Goal: Task Accomplishment & Management: Manage account settings

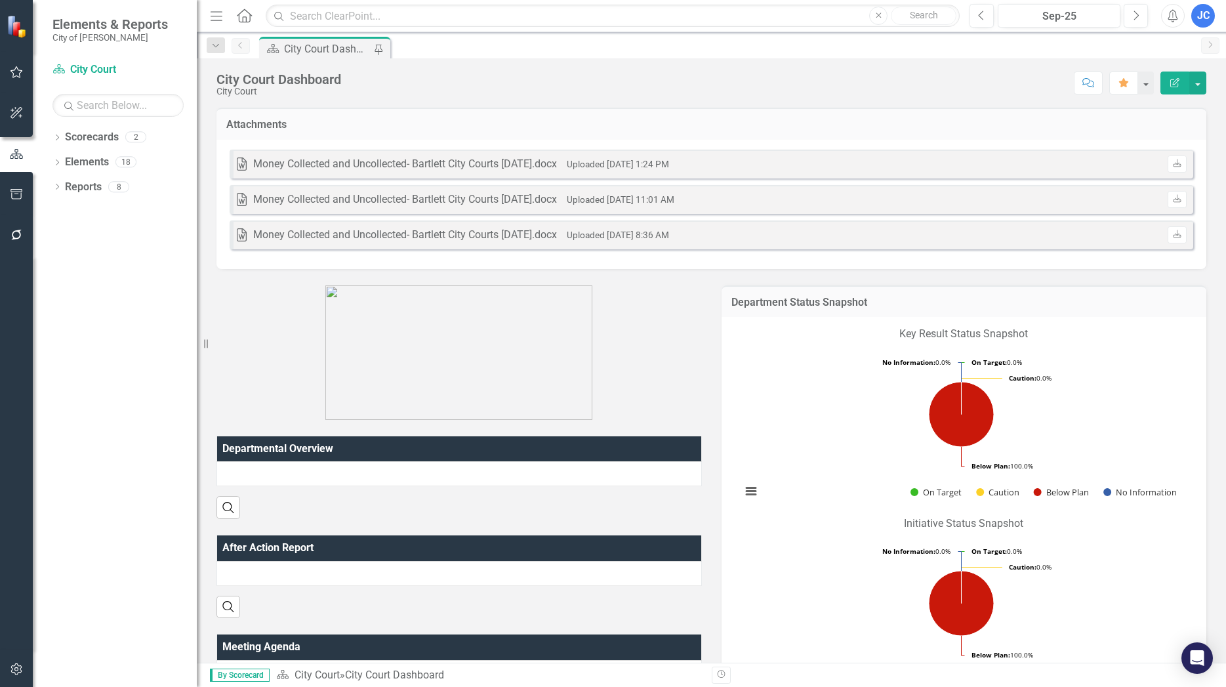
click at [331, 50] on div "City Court Dashboard" at bounding box center [327, 49] width 87 height 16
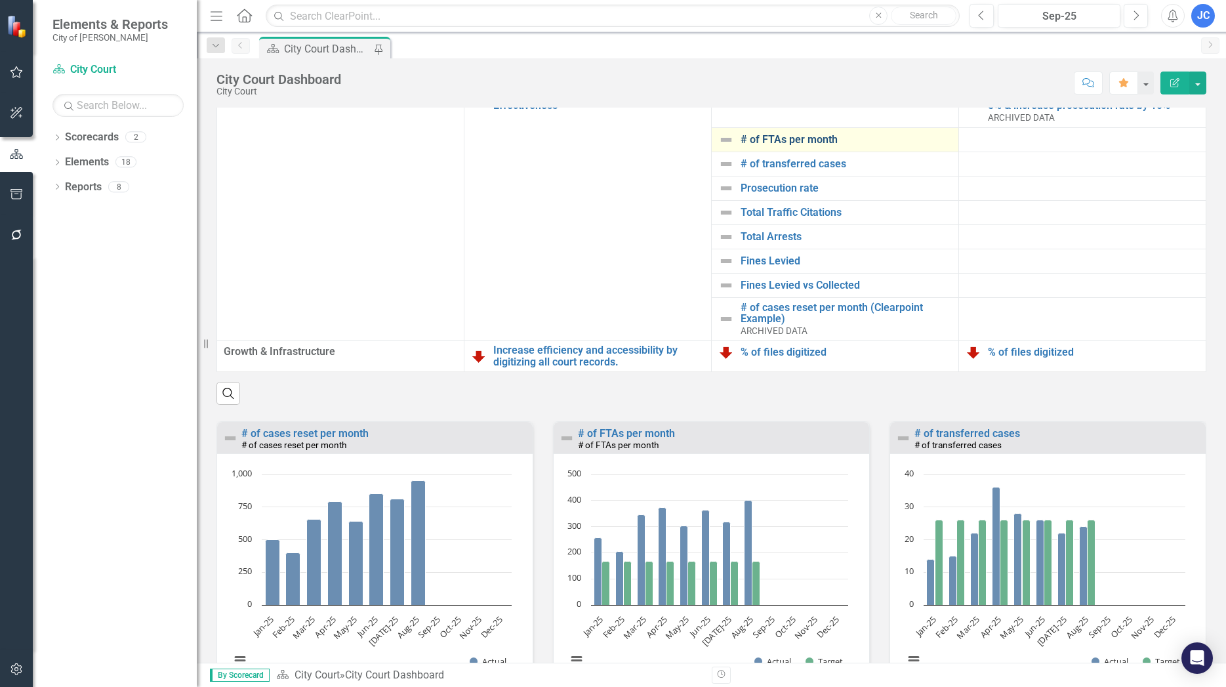
scroll to position [598, 0]
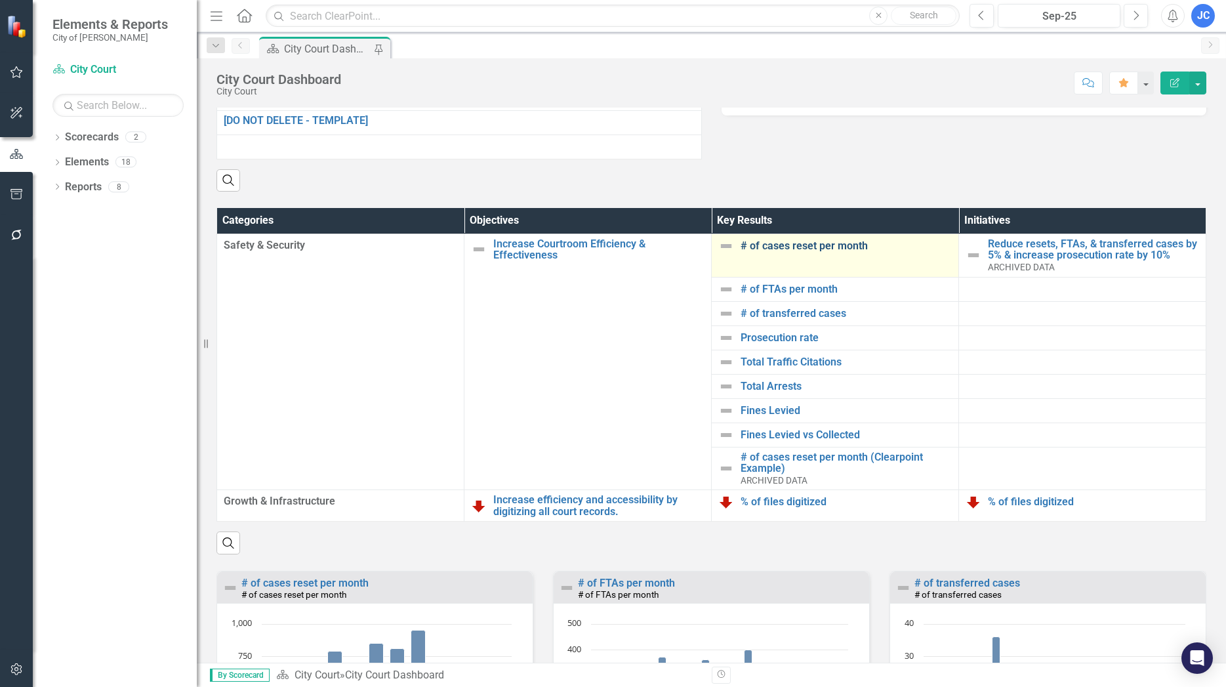
click at [803, 252] on link "# of cases reset per month" at bounding box center [845, 246] width 211 height 12
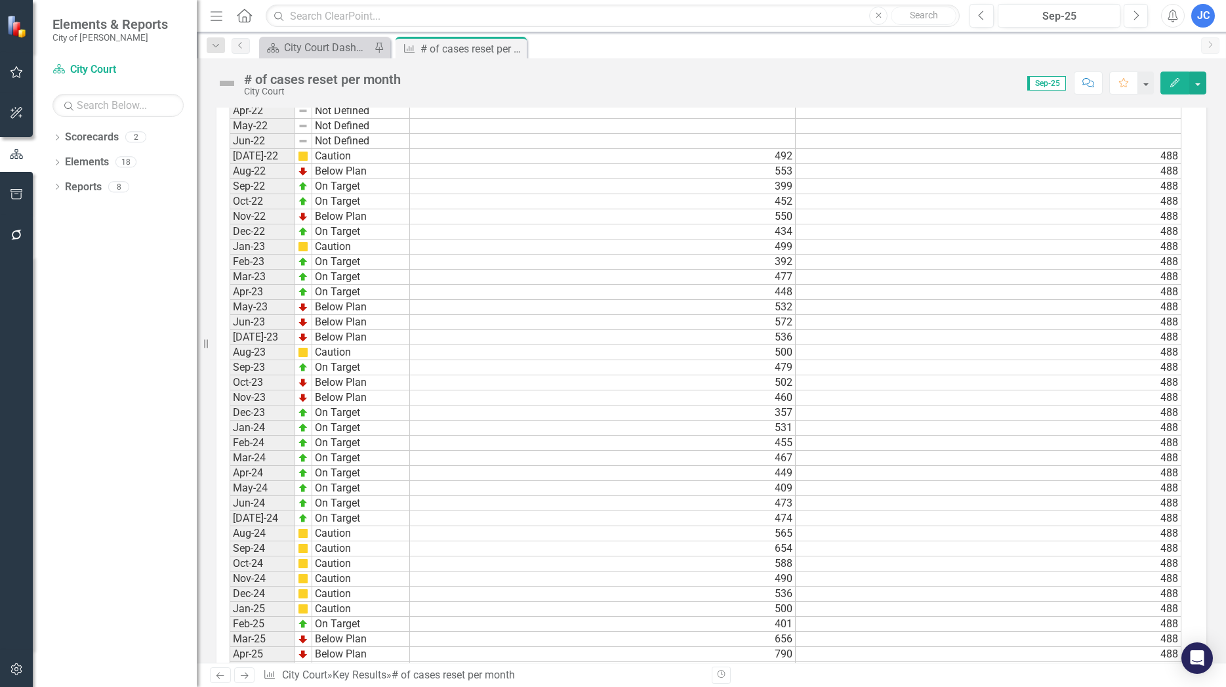
scroll to position [1050, 0]
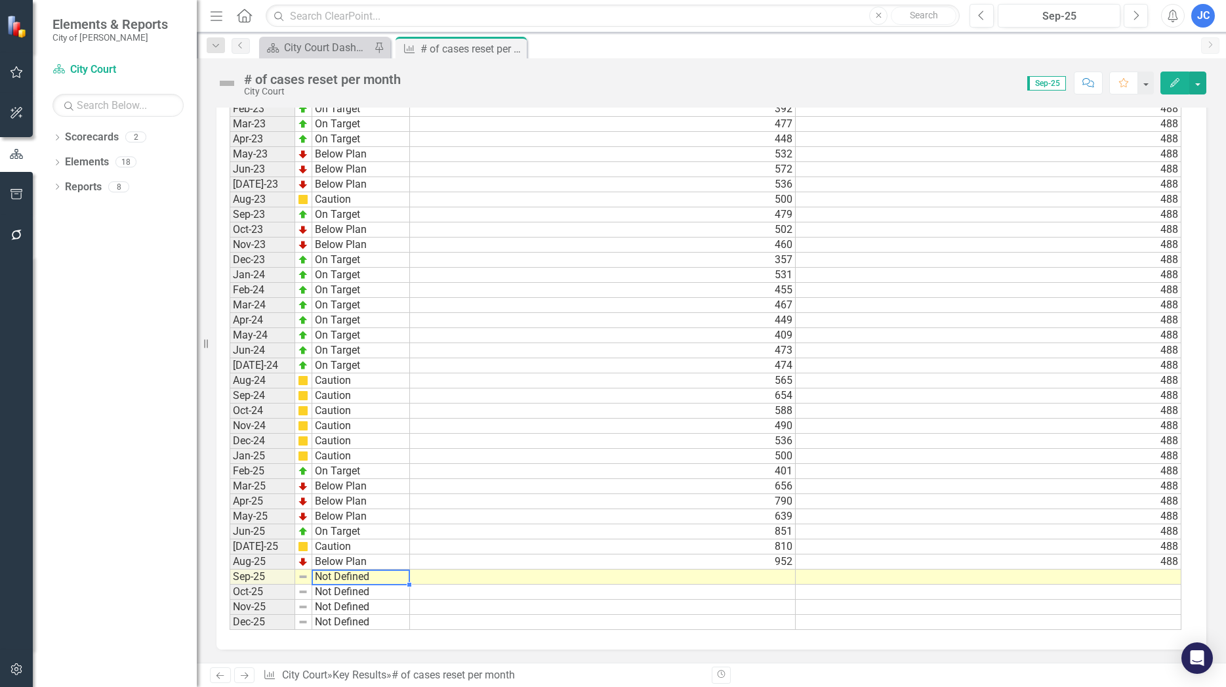
click at [332, 582] on td "Not Defined" at bounding box center [361, 576] width 98 height 15
click at [332, 581] on td "Not Defined" at bounding box center [361, 576] width 98 height 15
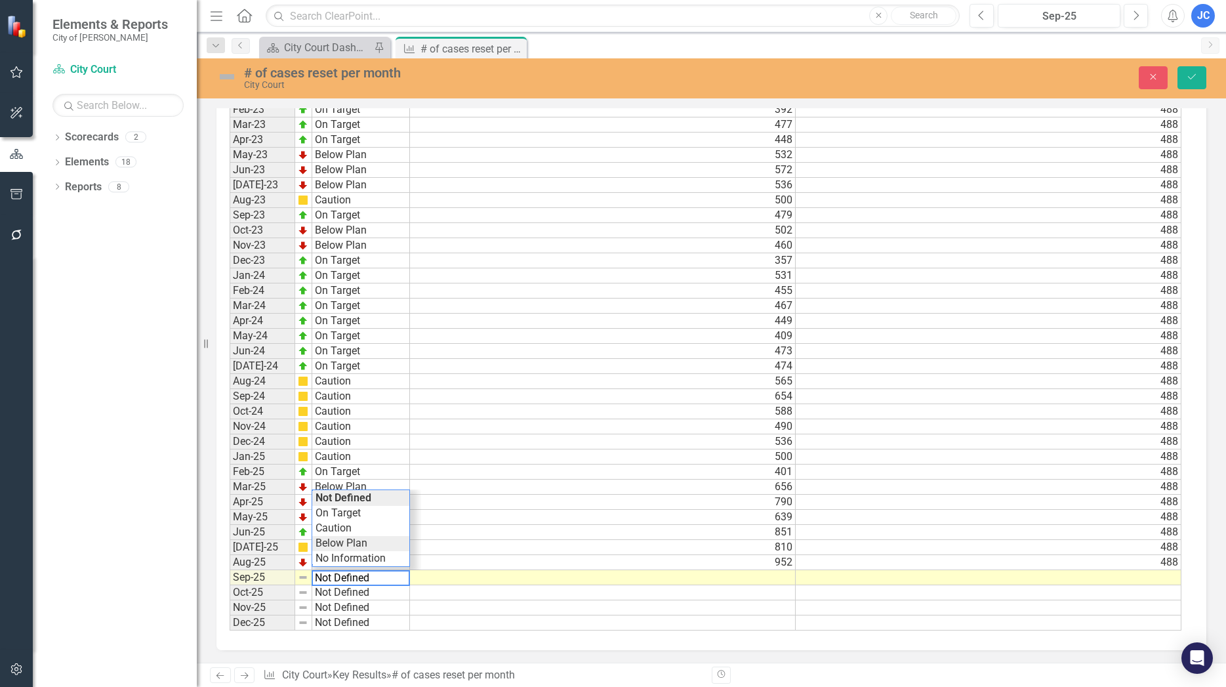
type textarea "Below Plan"
click at [340, 544] on div "Period Status Actual Target Jan-22 Not Defined Feb-22 Not Defined Mar-22 Not De…" at bounding box center [706, 260] width 952 height 740
click at [778, 581] on td at bounding box center [603, 577] width 386 height 15
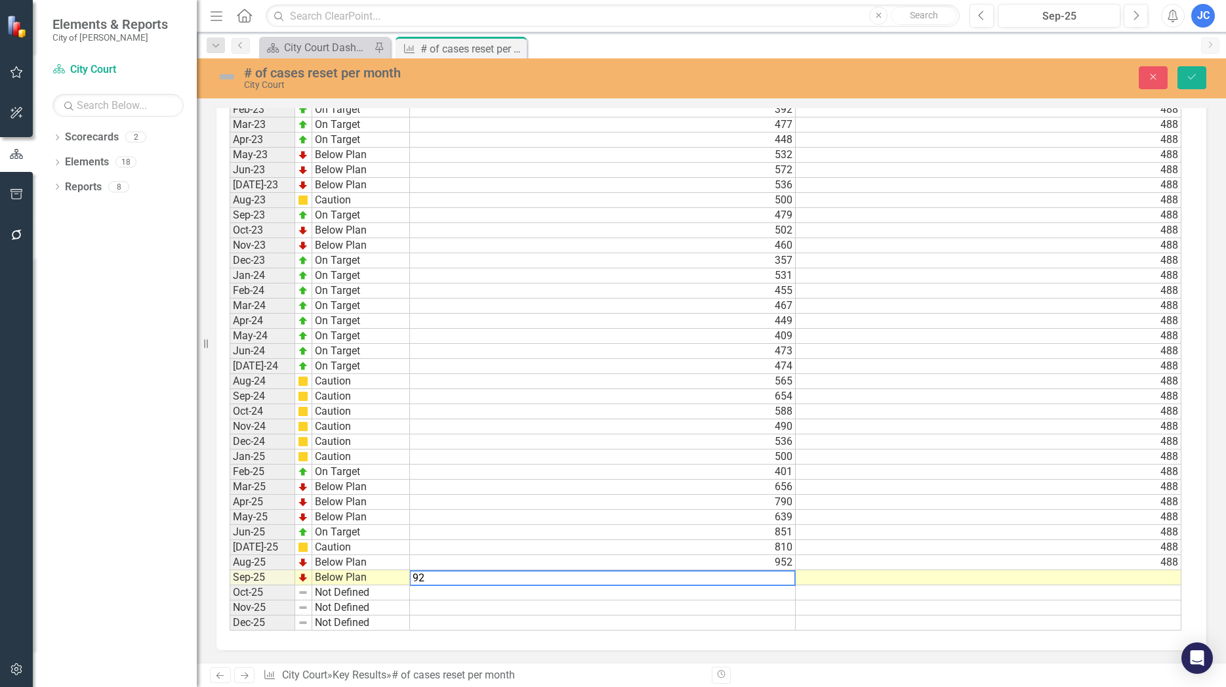
type textarea "922"
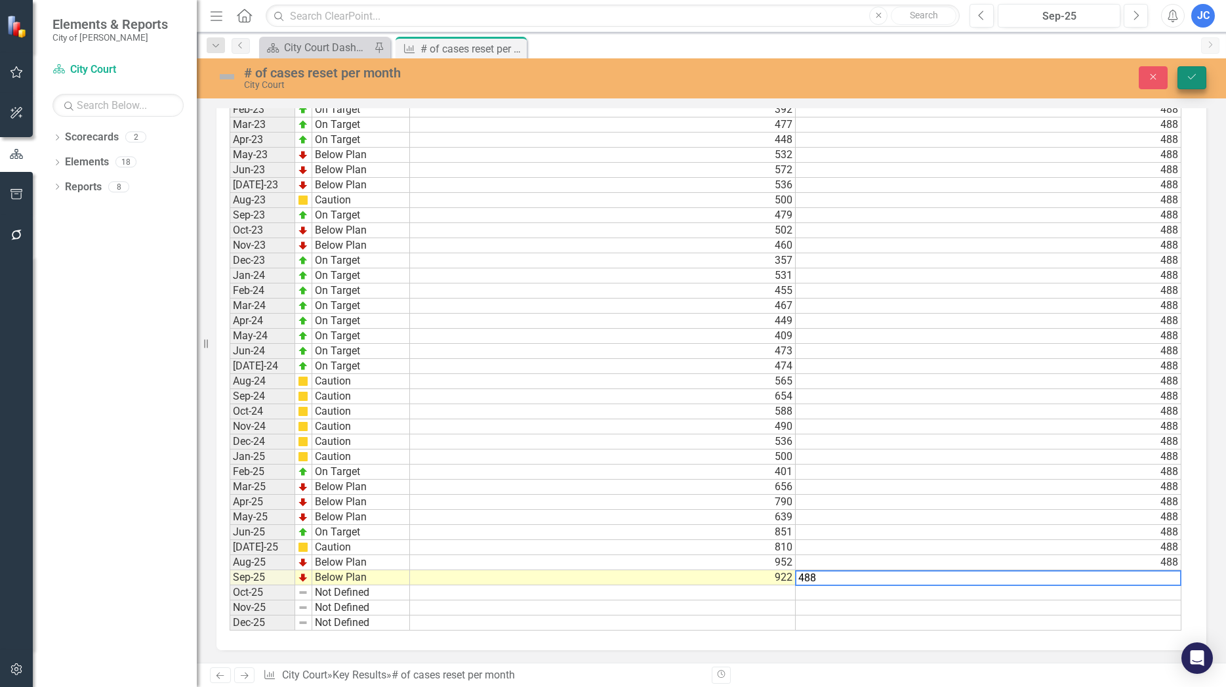
type textarea "488"
click at [1188, 76] on icon "Save" at bounding box center [1192, 76] width 12 height 9
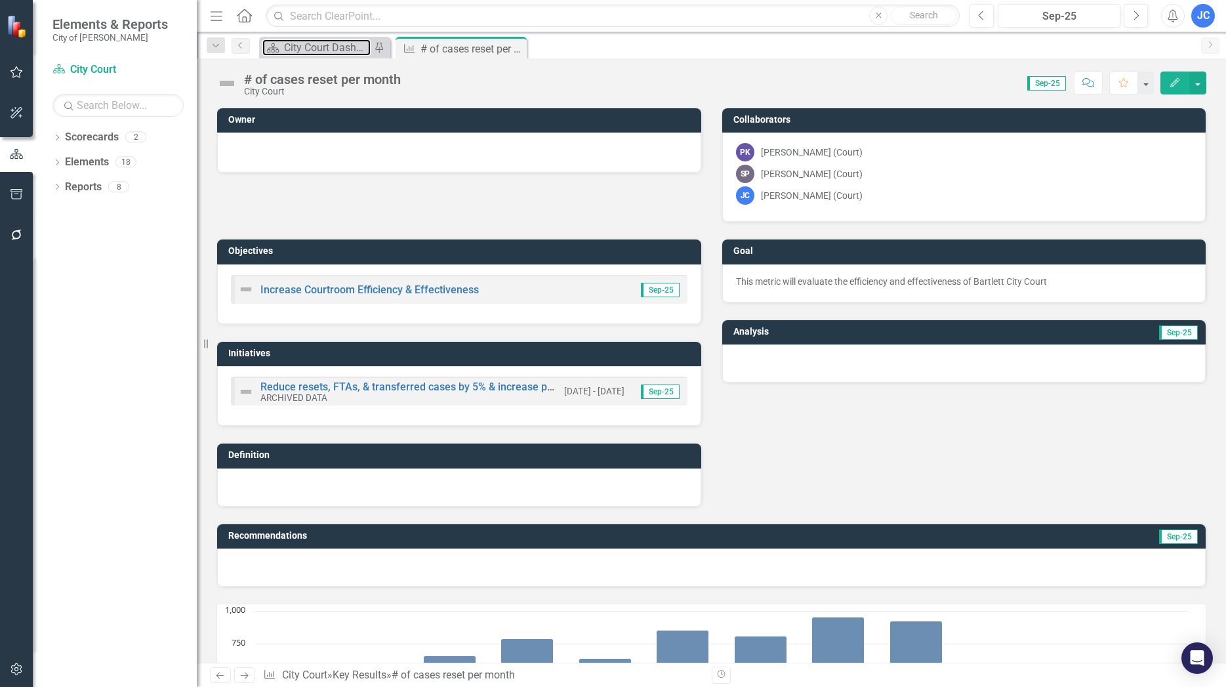
click at [350, 50] on div "City Court Dashboard" at bounding box center [327, 47] width 87 height 16
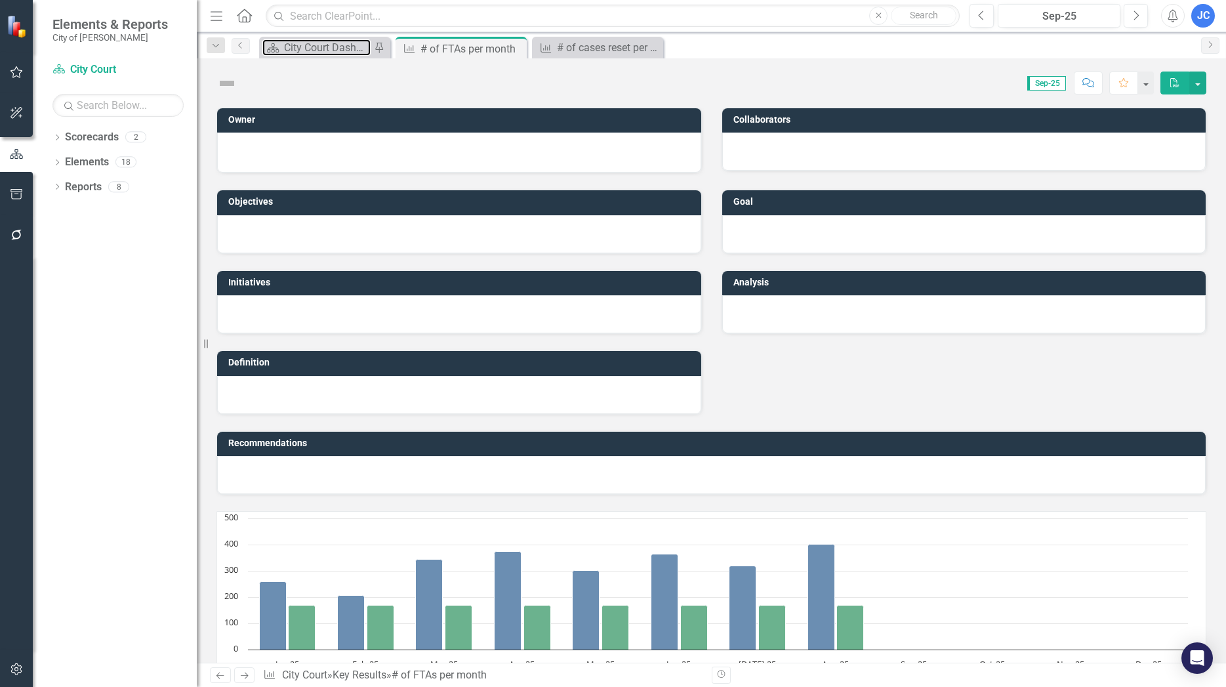
click at [329, 50] on div "City Court Dashboard" at bounding box center [327, 47] width 87 height 16
click at [326, 49] on div "City Court Dashboard" at bounding box center [327, 47] width 87 height 16
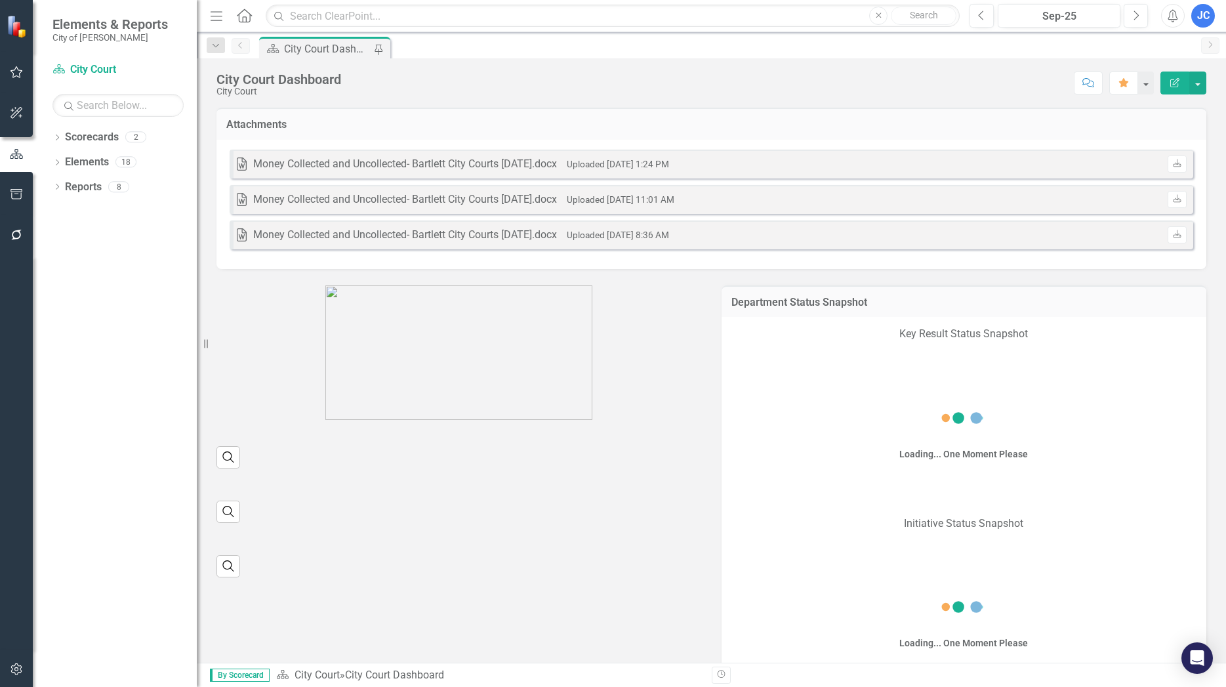
click at [329, 47] on div "City Court Dashboard" at bounding box center [327, 49] width 87 height 16
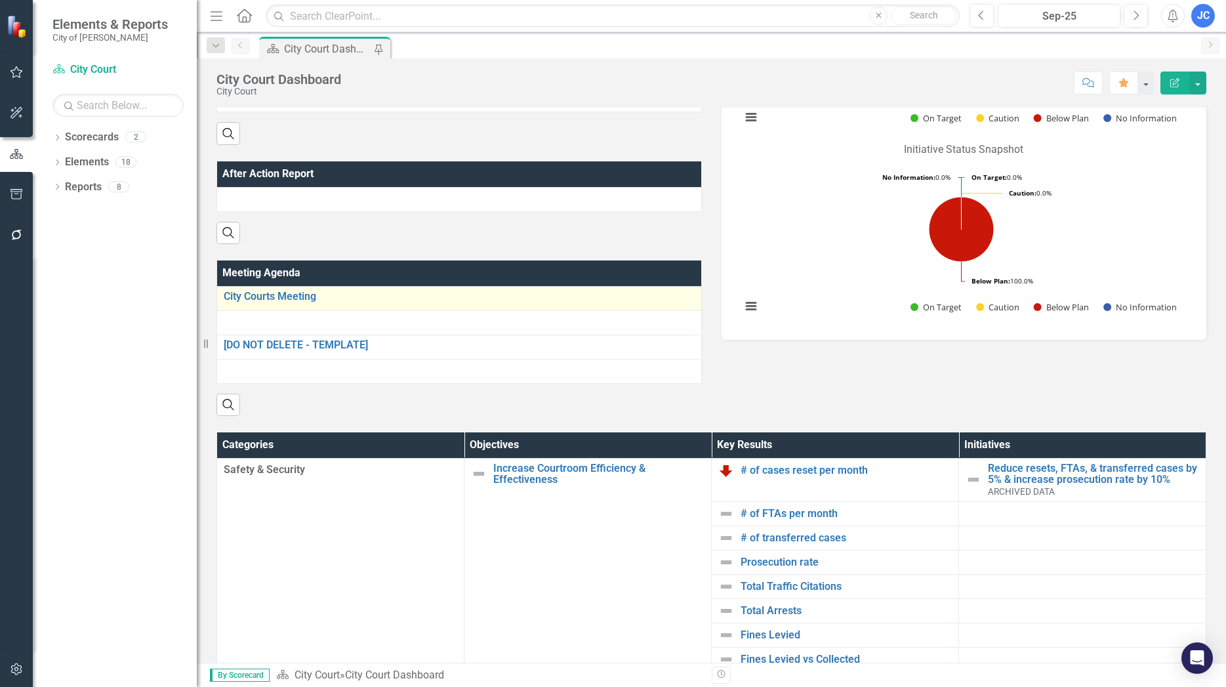
scroll to position [748, 0]
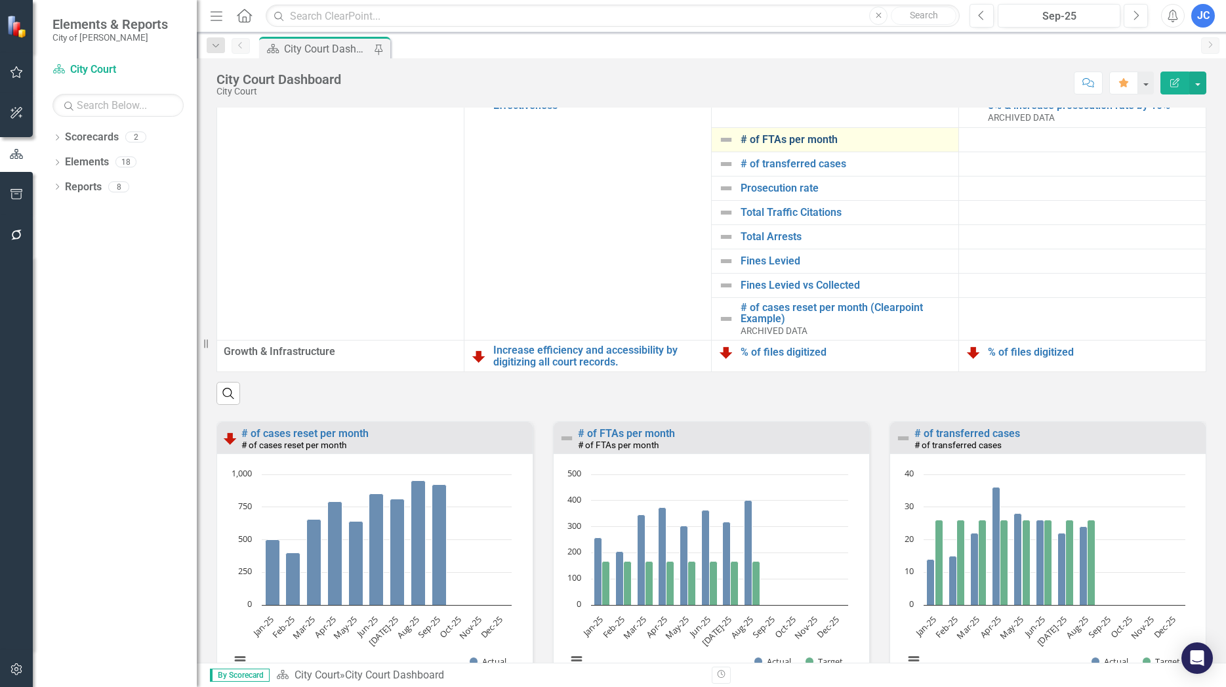
click at [778, 146] on link "# of FTAs per month" at bounding box center [845, 140] width 211 height 12
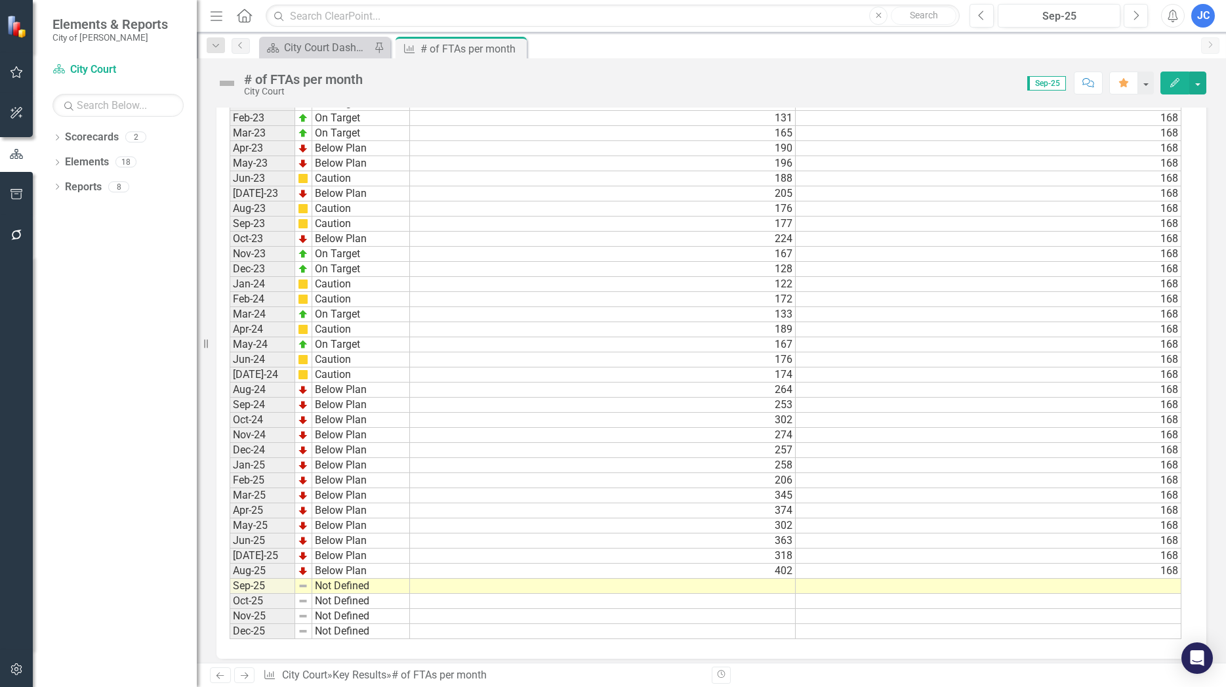
scroll to position [1047, 0]
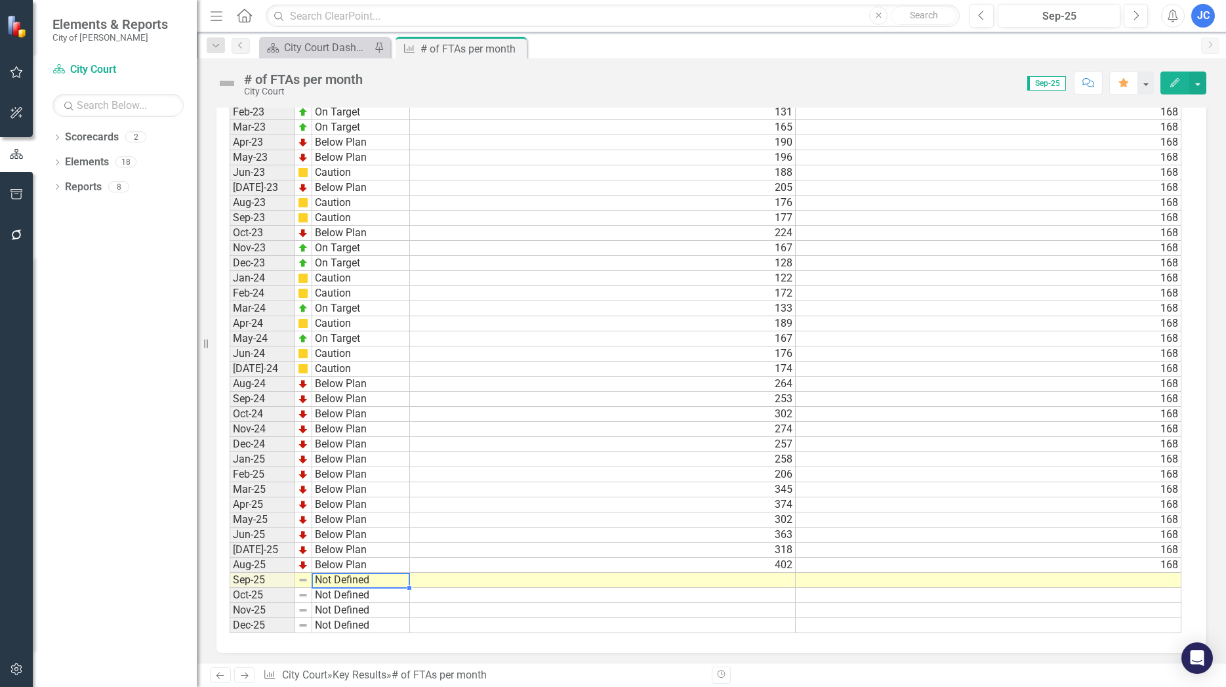
click at [341, 578] on td "Not Defined" at bounding box center [361, 579] width 98 height 15
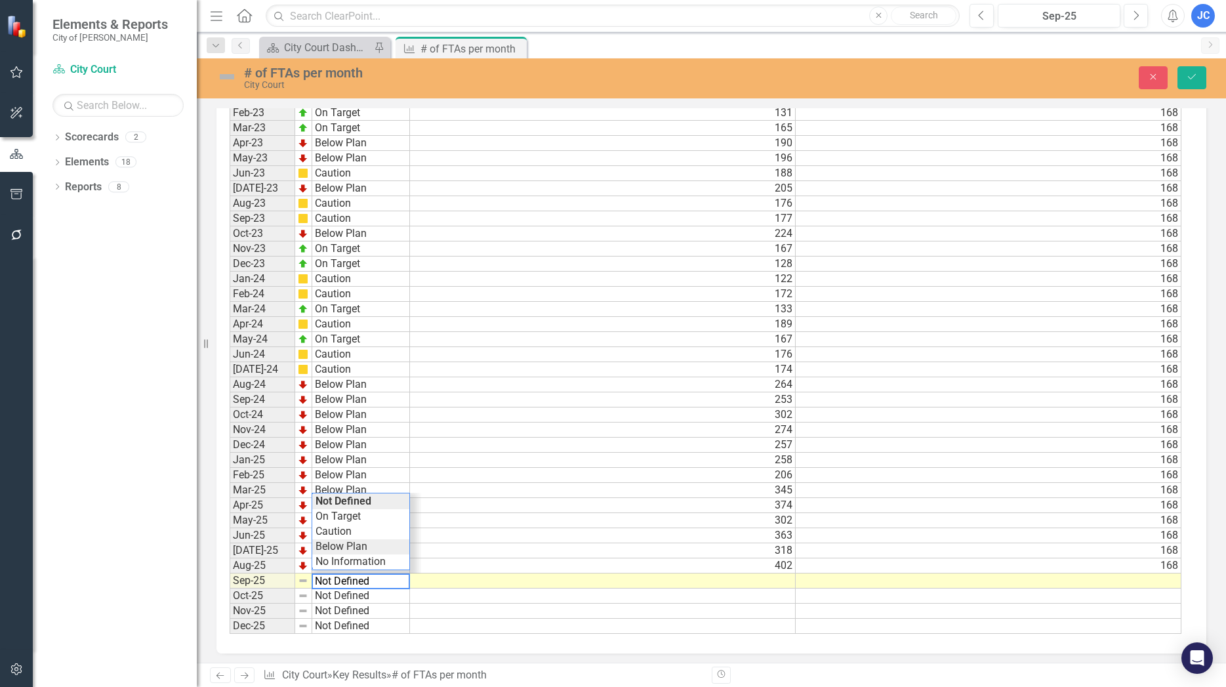
click at [338, 548] on td "Below Plan" at bounding box center [360, 546] width 97 height 15
type textarea "Below Plan"
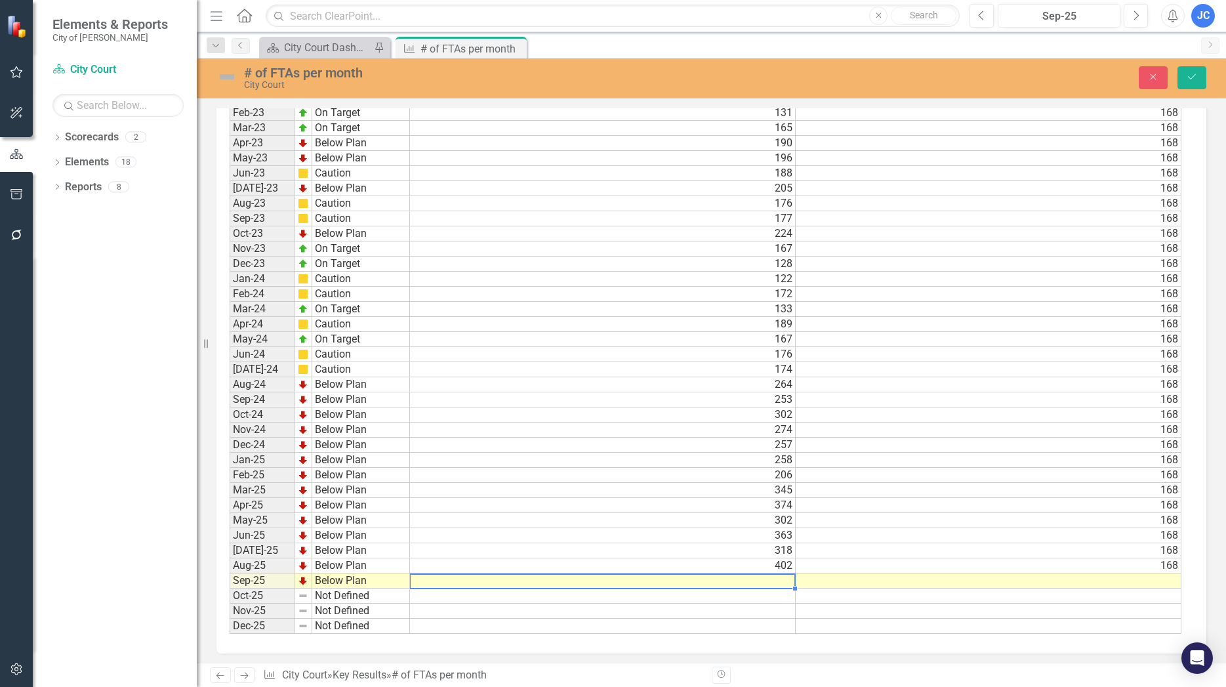
click at [774, 582] on td at bounding box center [603, 580] width 386 height 15
type textarea "497"
type textarea "168"
click at [1183, 71] on button "Save" at bounding box center [1191, 77] width 29 height 23
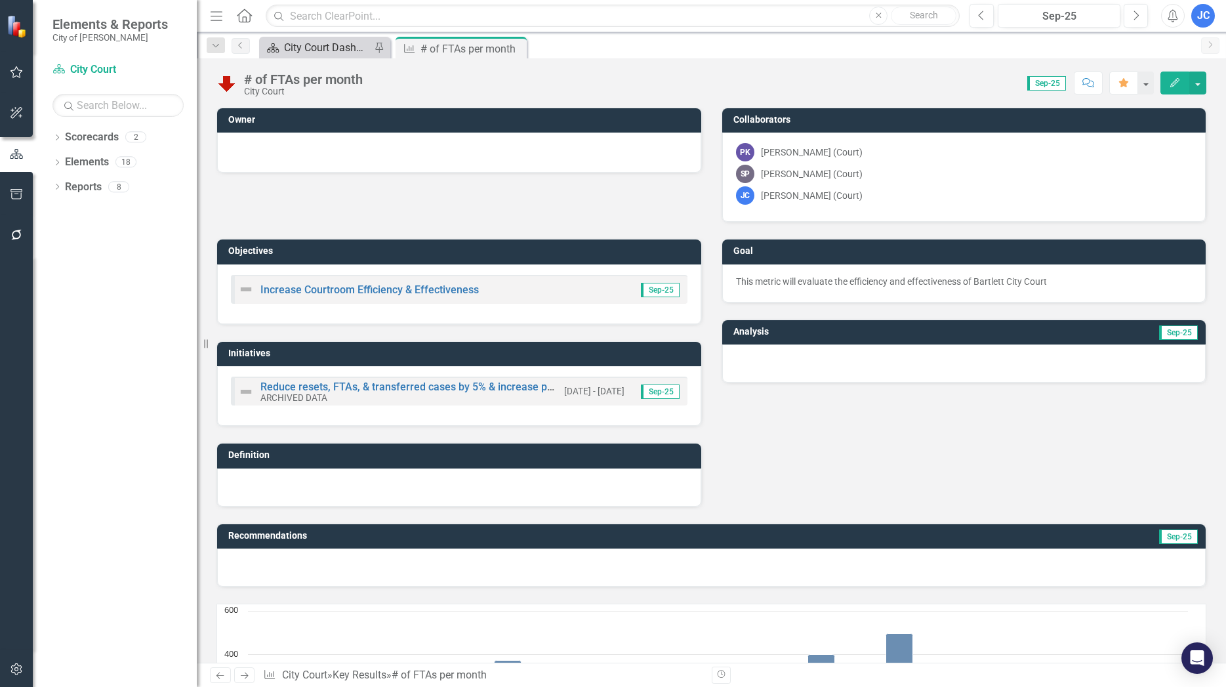
click at [310, 49] on div "City Court Dashboard" at bounding box center [327, 47] width 87 height 16
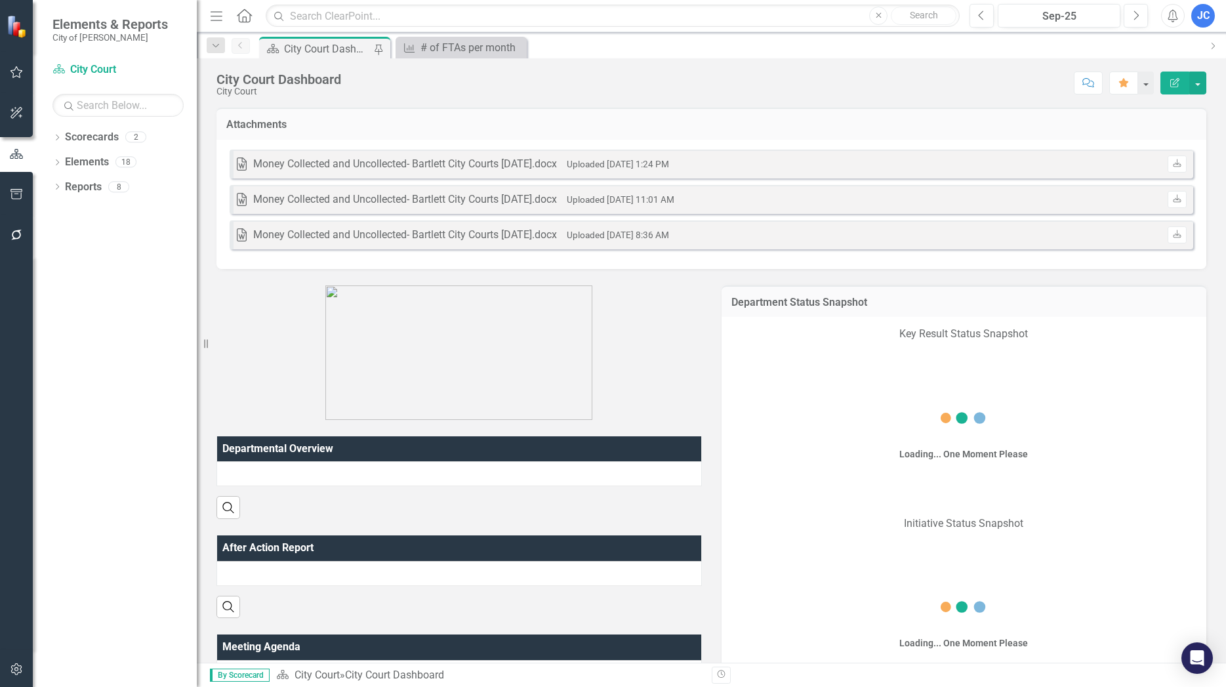
scroll to position [523, 0]
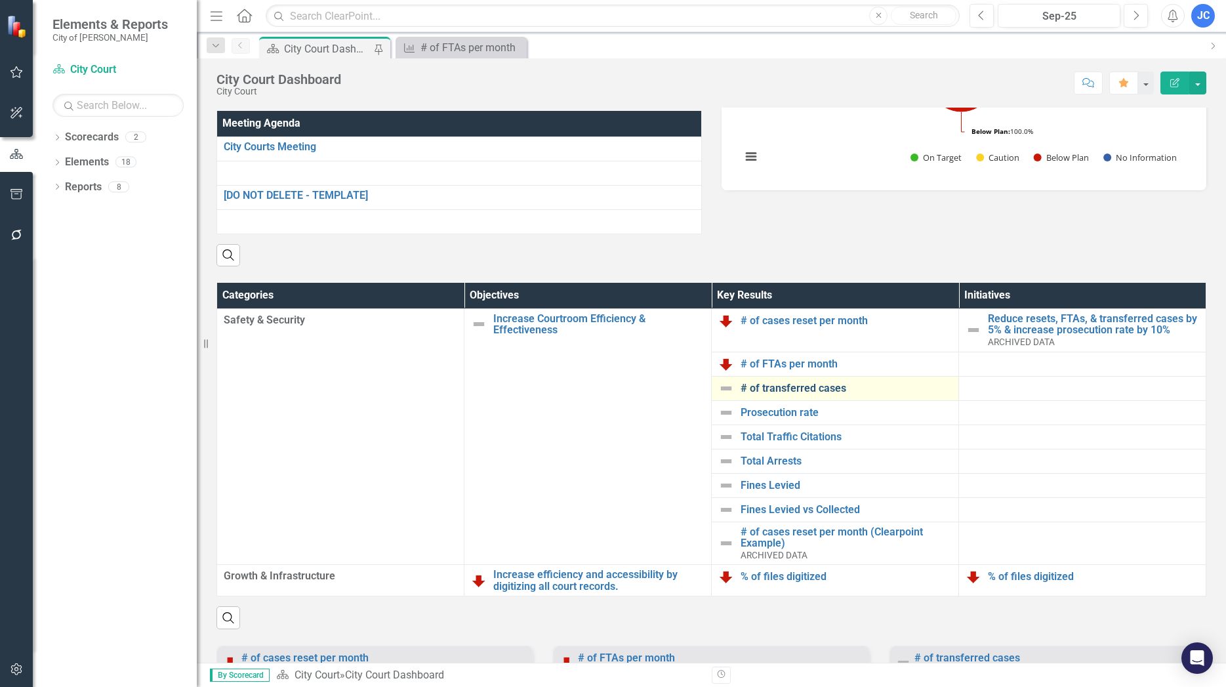
click at [795, 394] on link "# of transferred cases" at bounding box center [845, 388] width 211 height 12
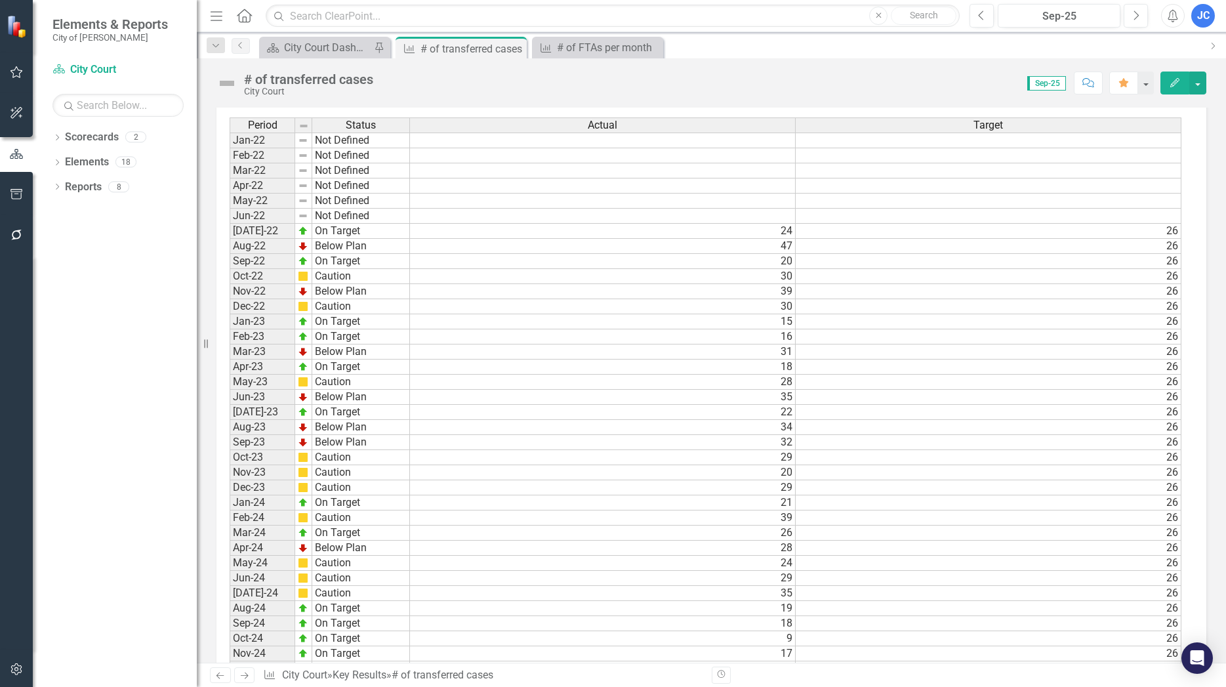
scroll to position [1050, 0]
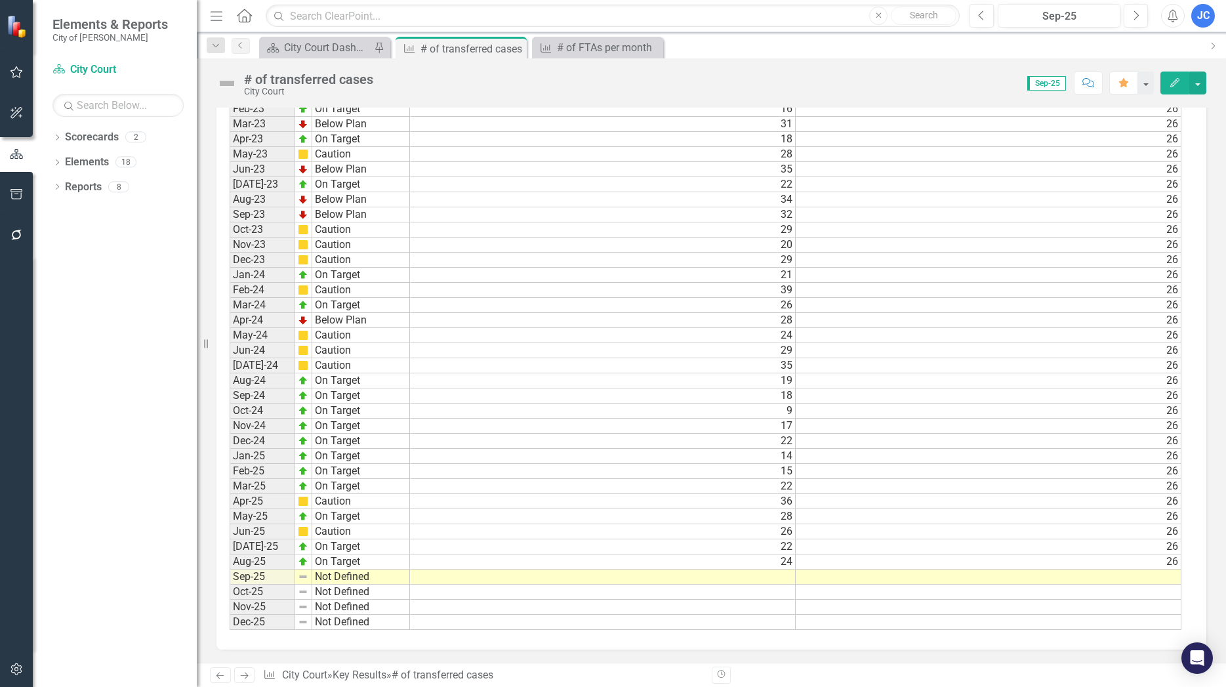
click at [341, 573] on td "Not Defined" at bounding box center [361, 576] width 98 height 15
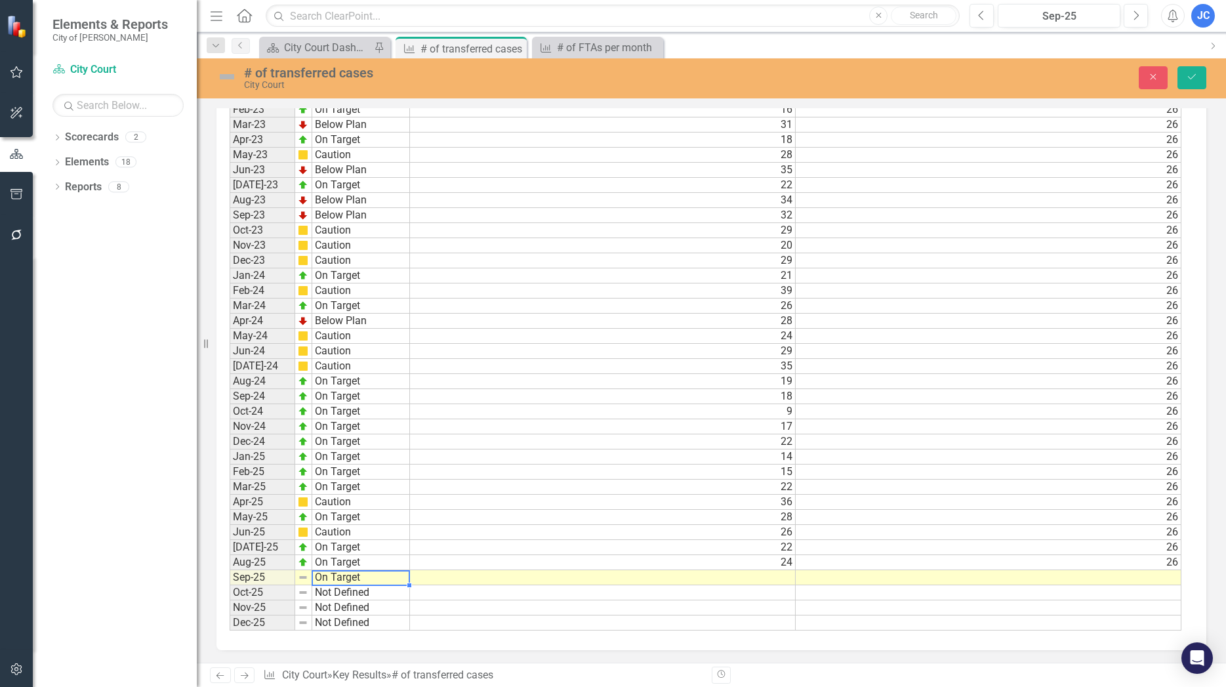
click at [336, 513] on div "Period Status Actual Target Jan-22 Not Defined Feb-22 Not Defined Mar-22 Not De…" at bounding box center [706, 260] width 952 height 740
click at [769, 578] on td at bounding box center [603, 577] width 386 height 15
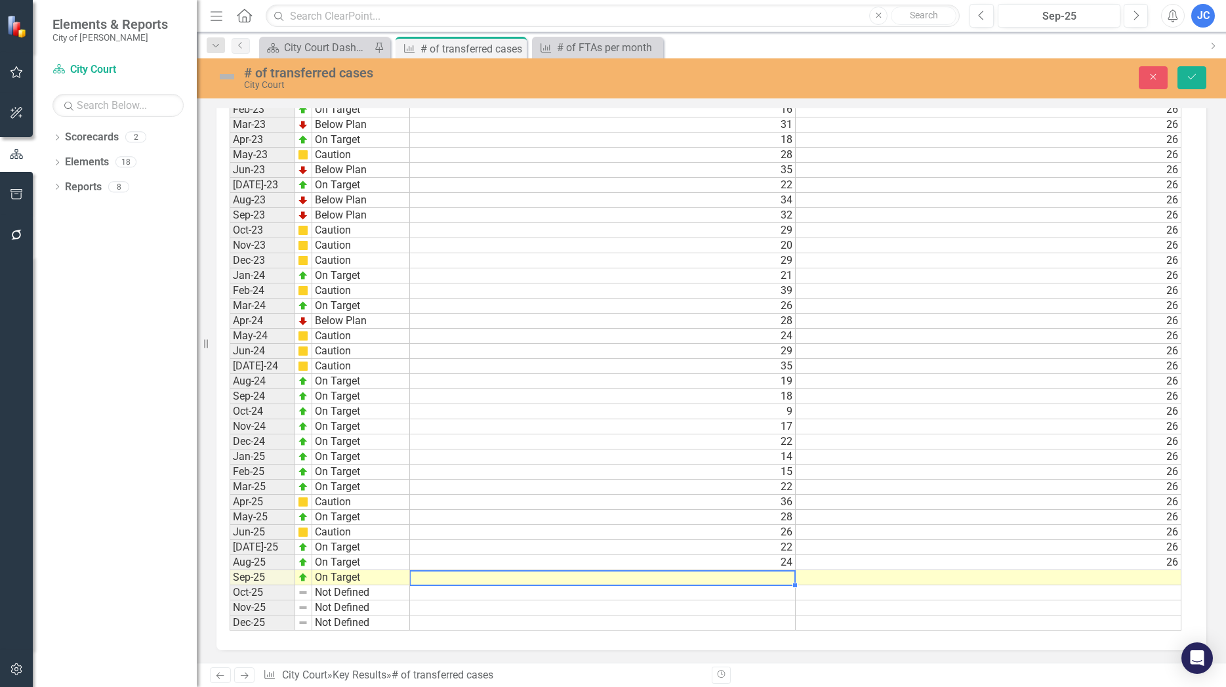
type textarea "21"
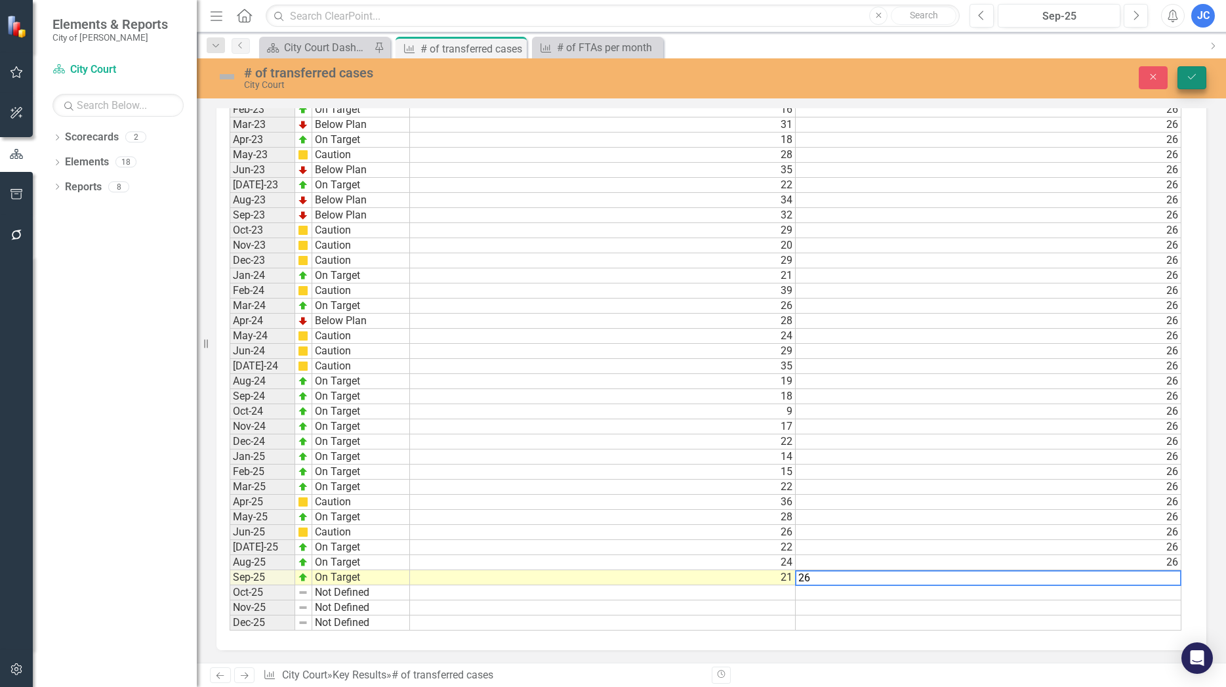
type textarea "26"
click at [1190, 77] on icon "Save" at bounding box center [1192, 76] width 12 height 9
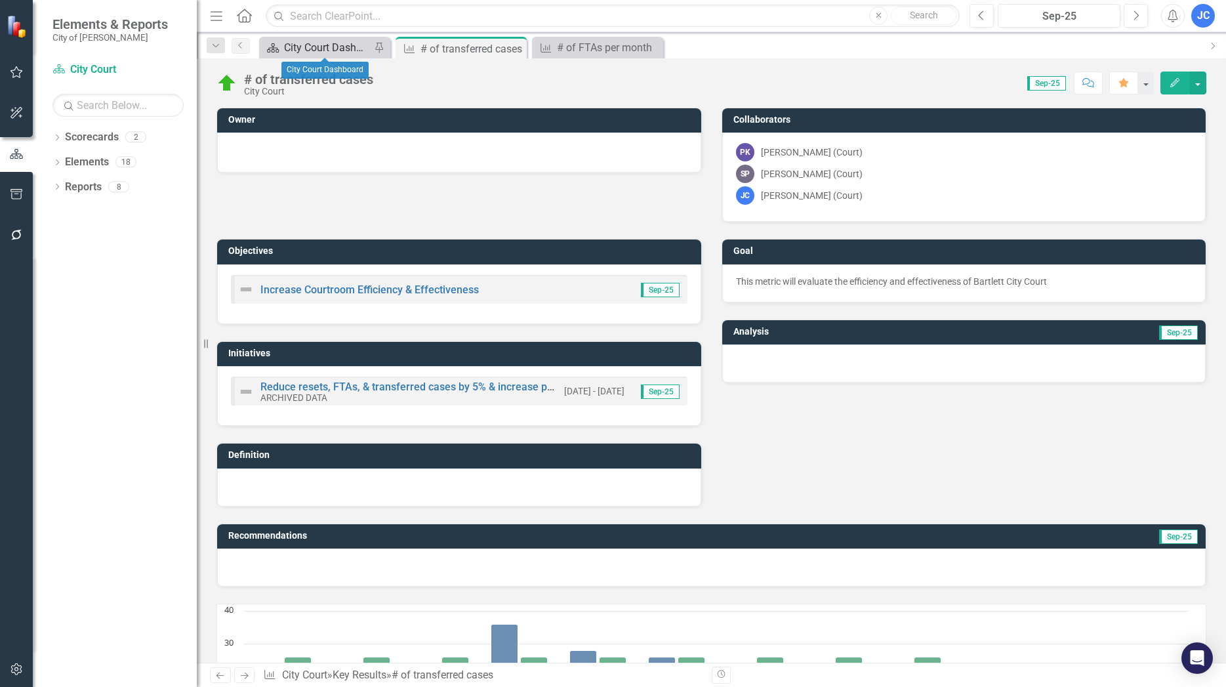
click at [323, 47] on div "City Court Dashboard" at bounding box center [327, 47] width 87 height 16
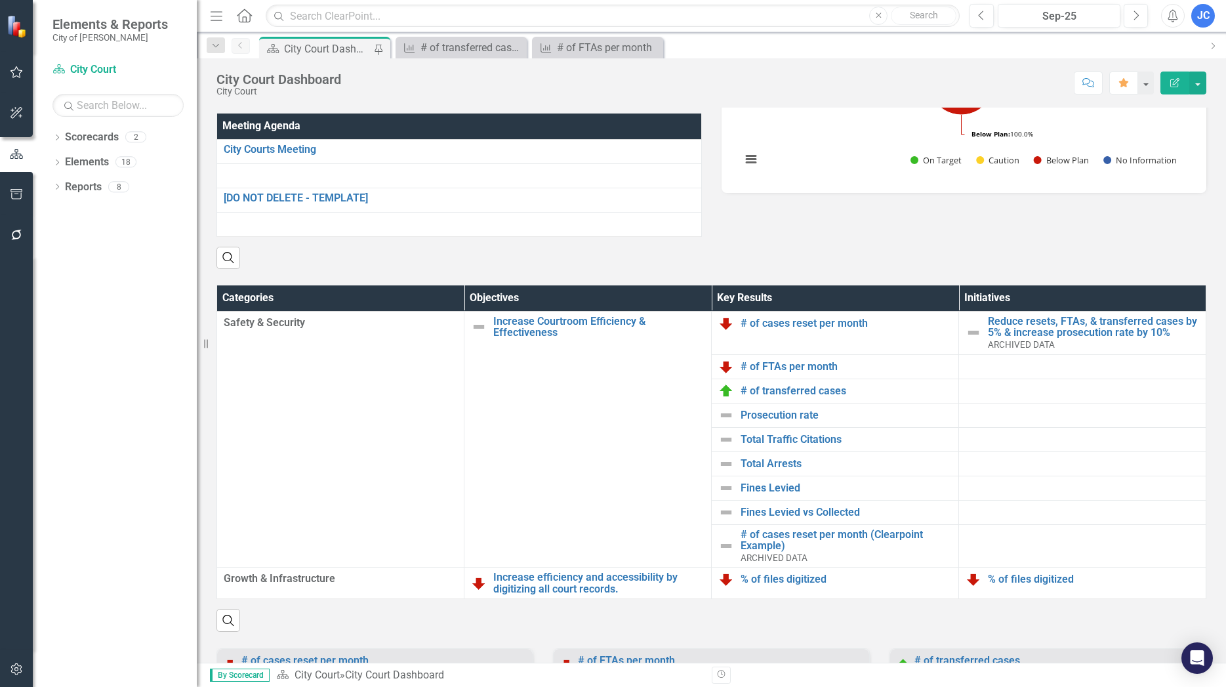
scroll to position [523, 0]
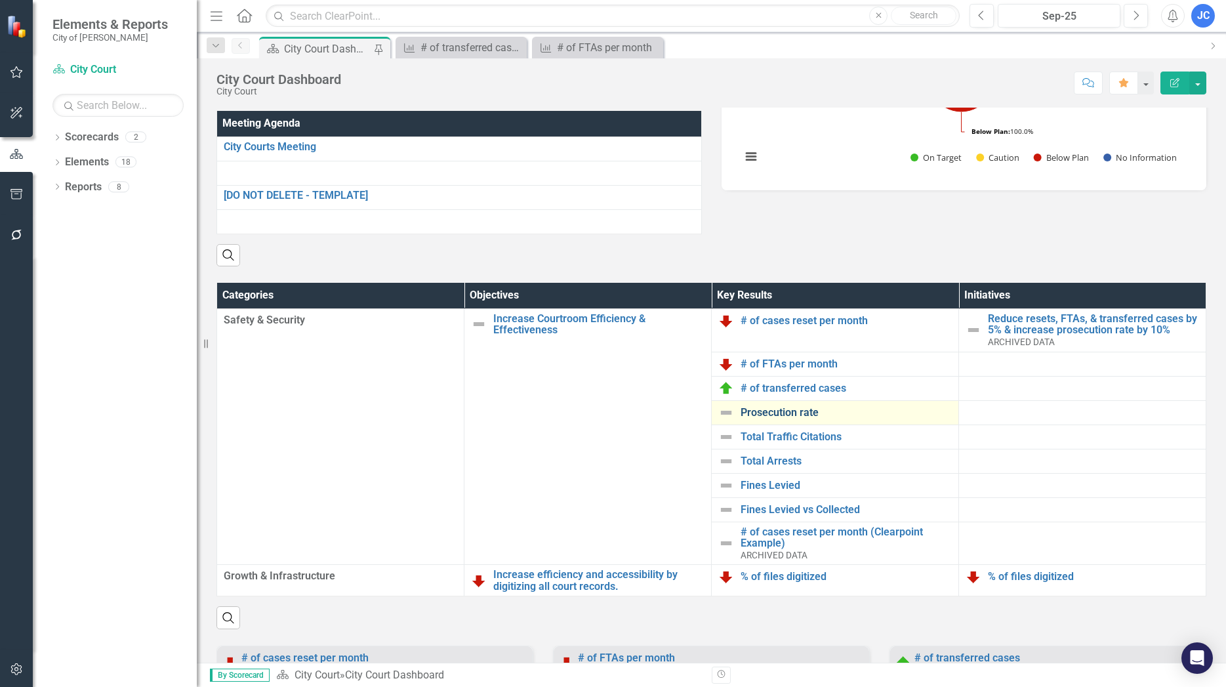
click at [765, 418] on link "Prosecution rate" at bounding box center [845, 413] width 211 height 12
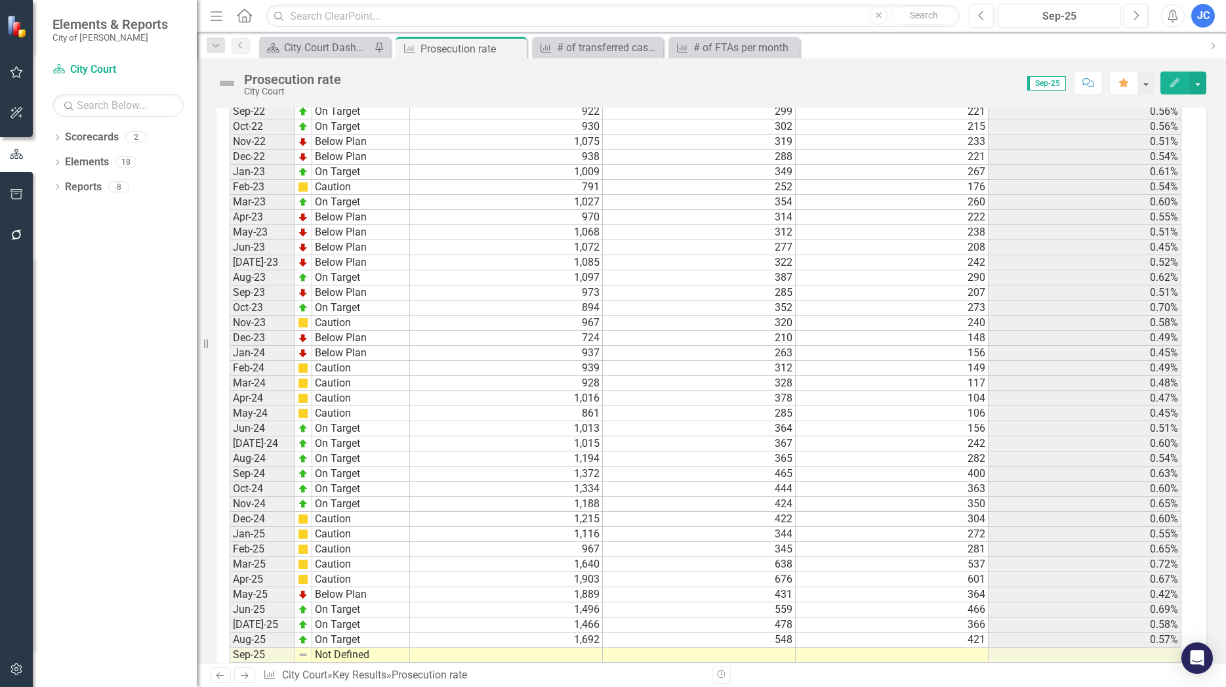
scroll to position [1050, 0]
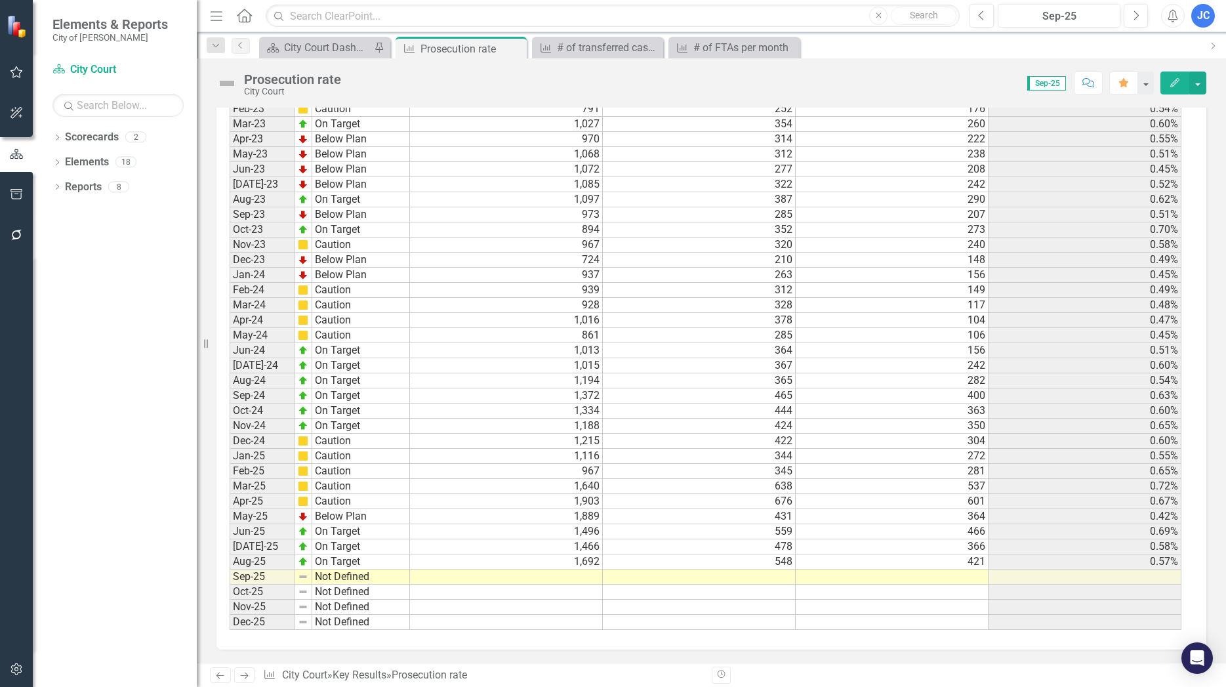
click at [329, 577] on td "Not Defined" at bounding box center [361, 576] width 98 height 15
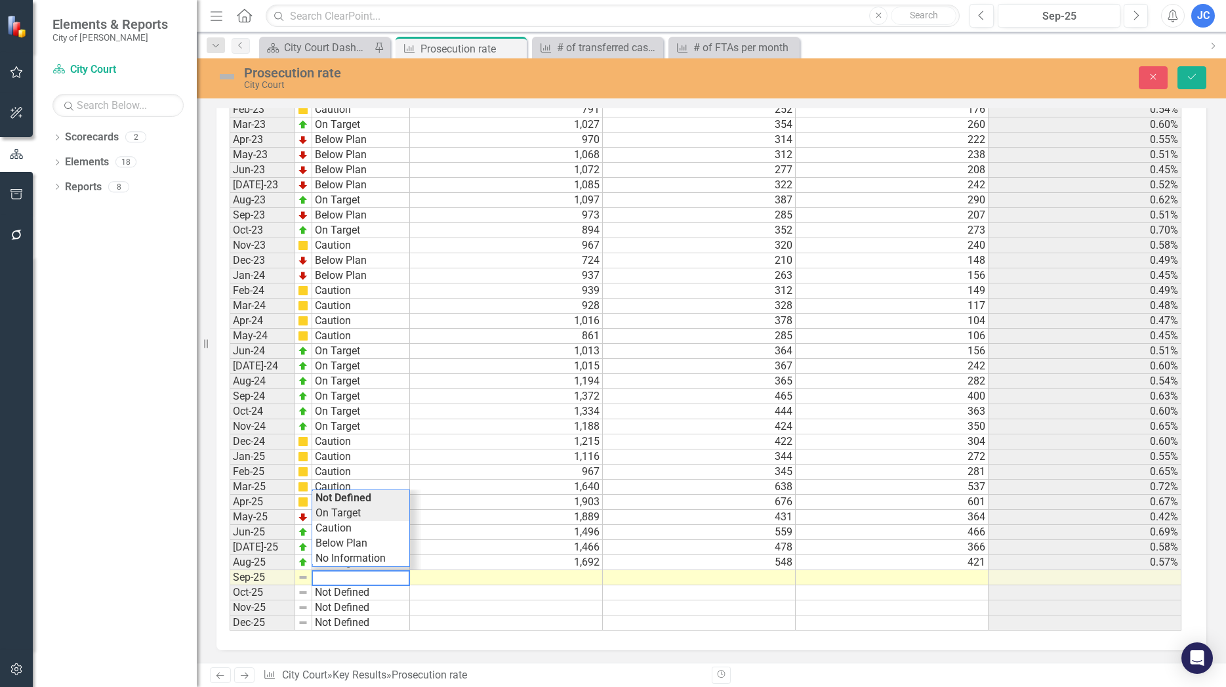
click at [345, 514] on div "Period Status Cases per month Cases handled in BCC Ordinance % of Cases in BCC …" at bounding box center [706, 260] width 952 height 740
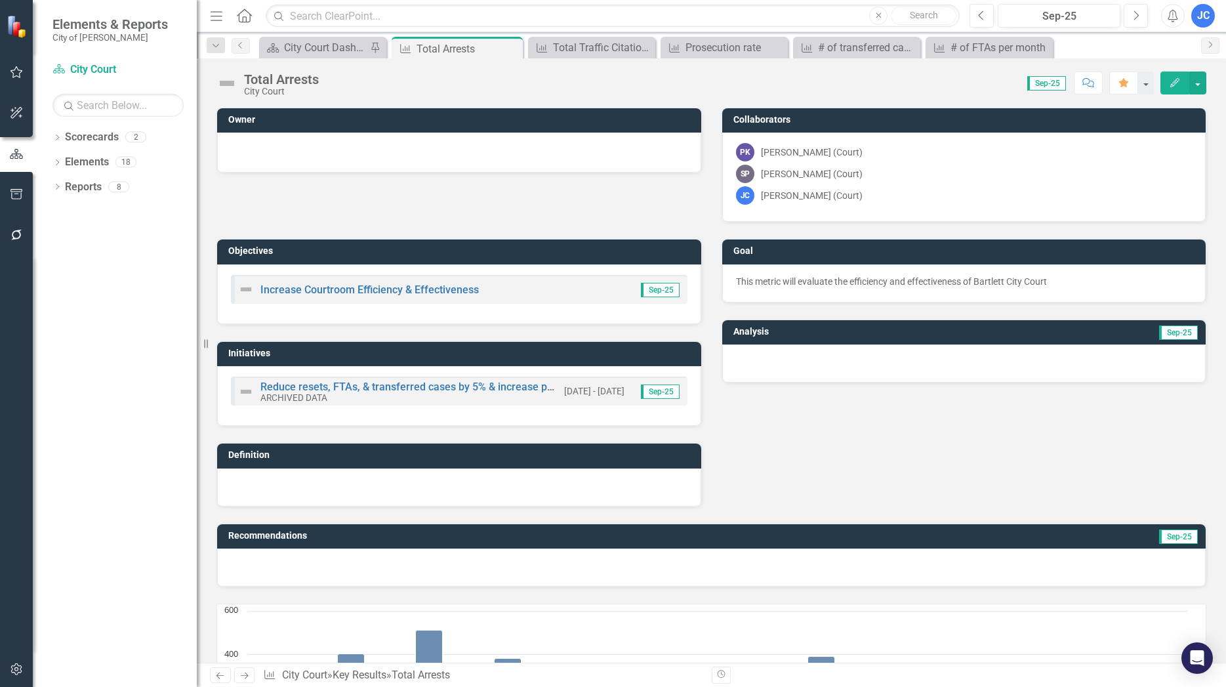
scroll to position [1050, 0]
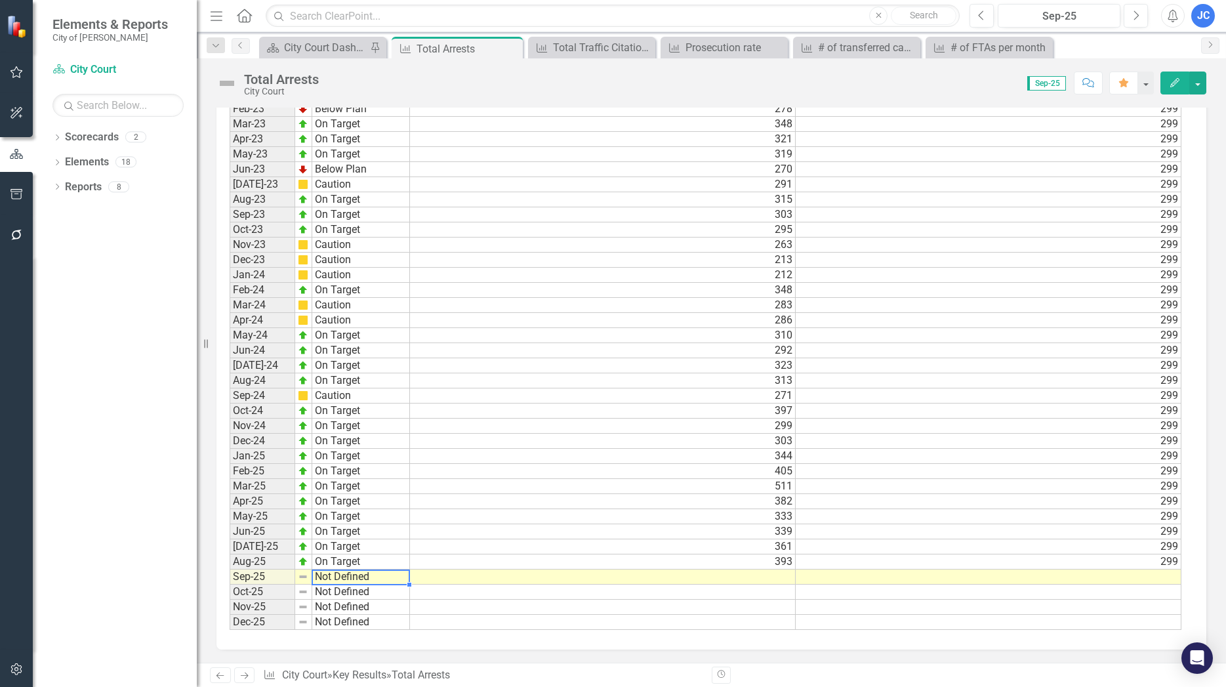
click at [321, 576] on td "Not Defined" at bounding box center [361, 576] width 98 height 15
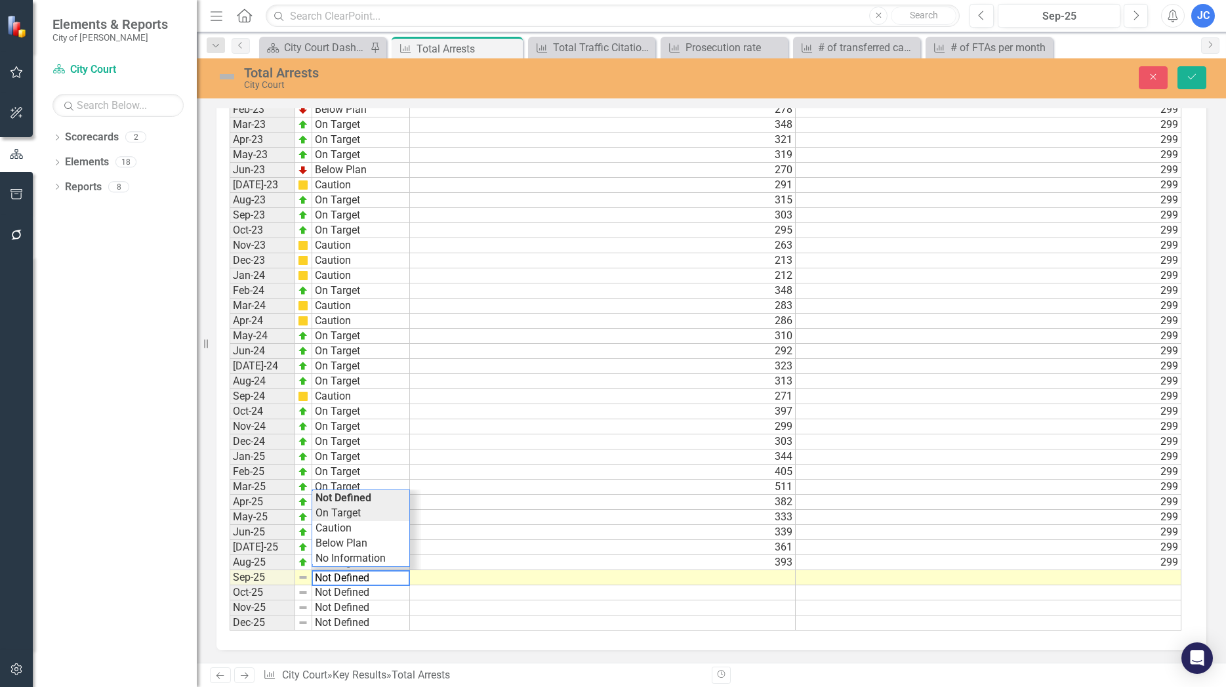
type textarea "On Target"
click at [355, 517] on div "Period Status Actual Target Jan-22 Not Defined Feb-22 Not Defined Mar-22 Not De…" at bounding box center [706, 260] width 952 height 740
click at [788, 574] on td at bounding box center [603, 577] width 386 height 15
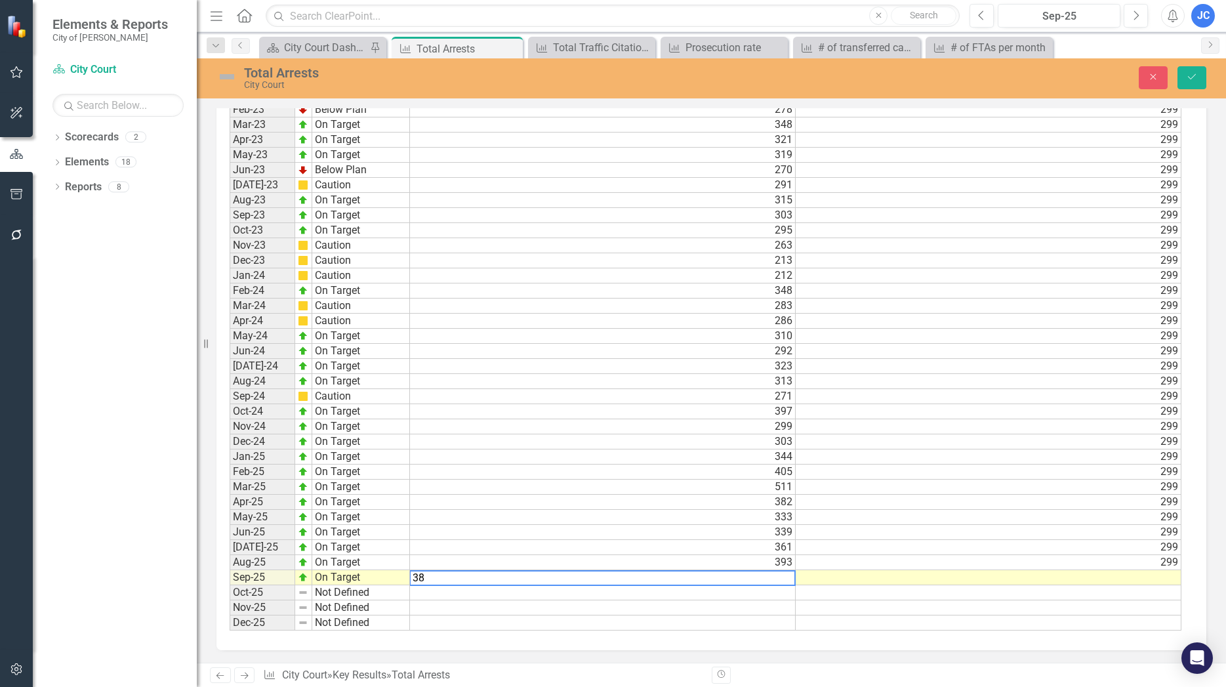
type textarea "384"
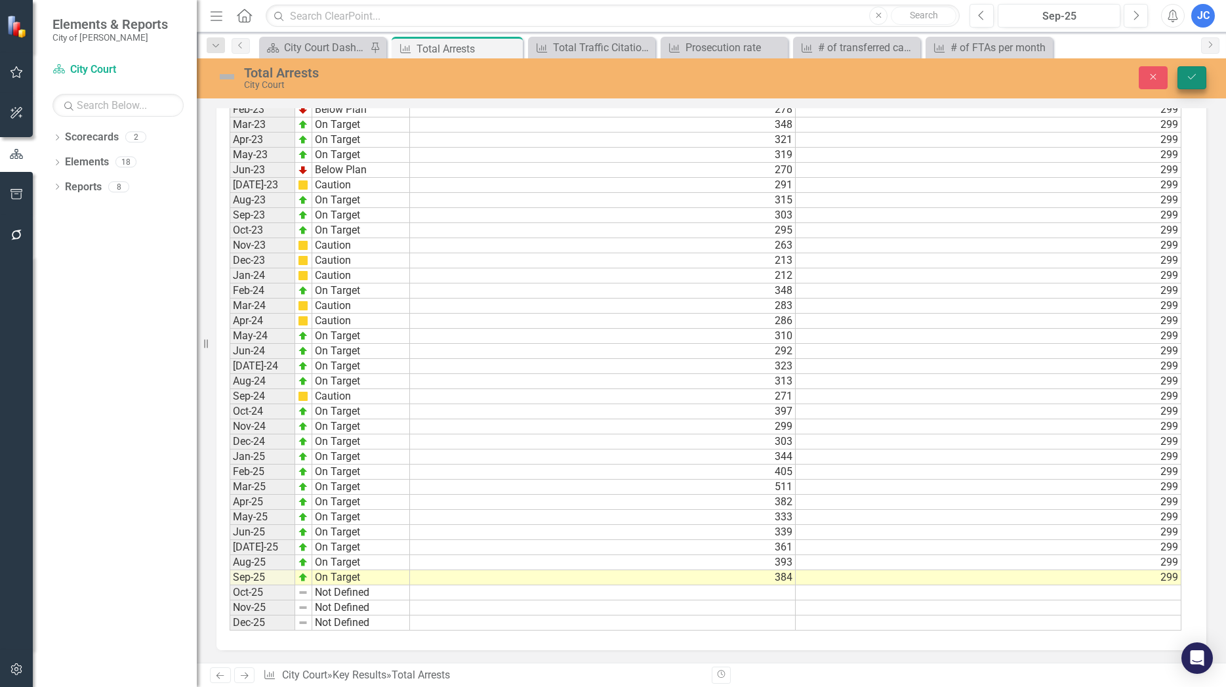
type textarea "299"
click at [1190, 81] on icon "Save" at bounding box center [1192, 76] width 12 height 9
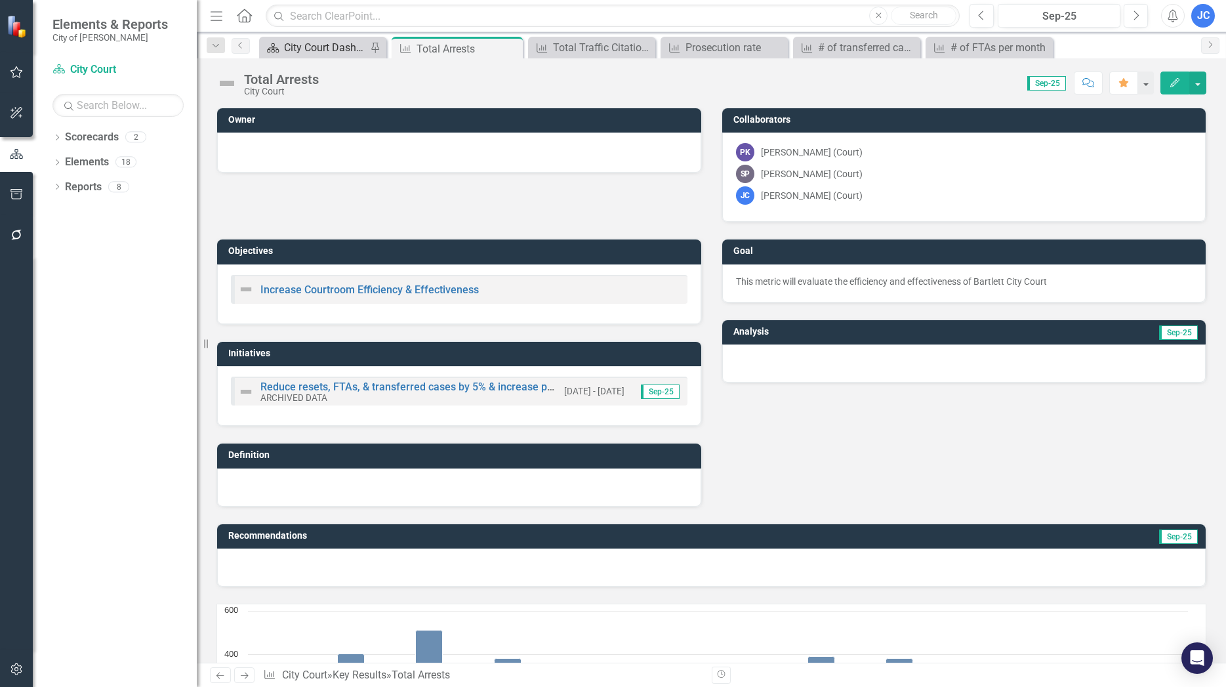
click at [337, 49] on div "City Court Dashboard" at bounding box center [325, 47] width 83 height 16
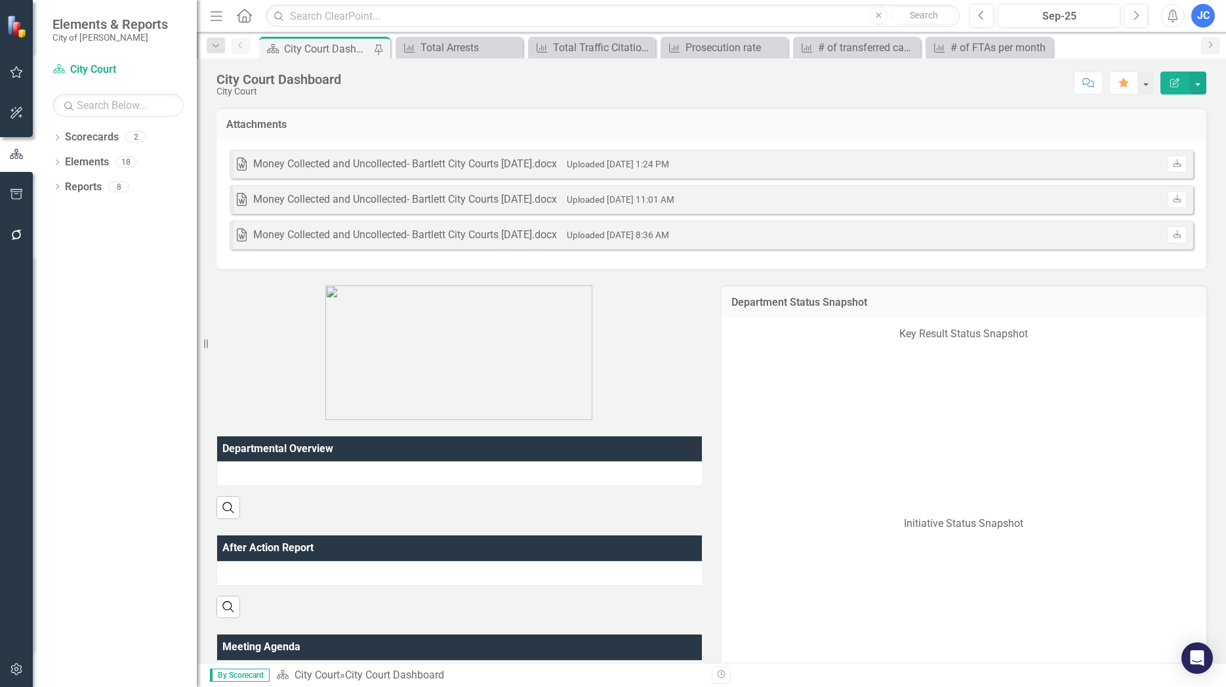
scroll to position [523, 0]
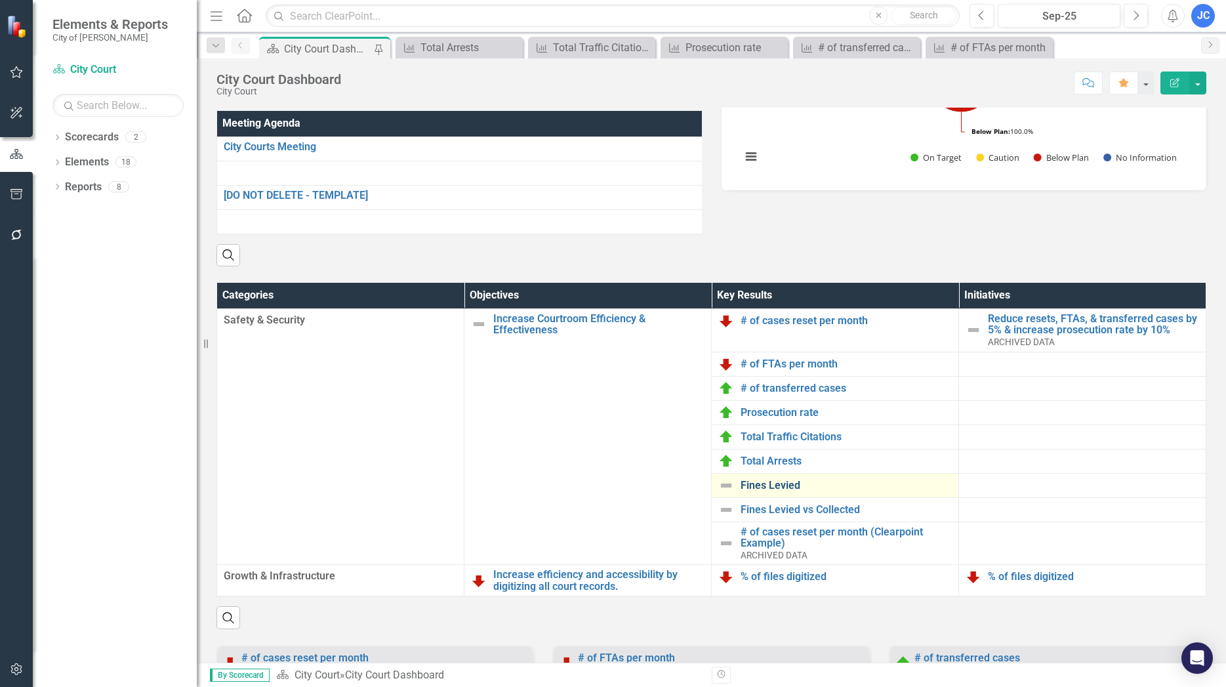
click at [771, 491] on link "Fines Levied" at bounding box center [845, 485] width 211 height 12
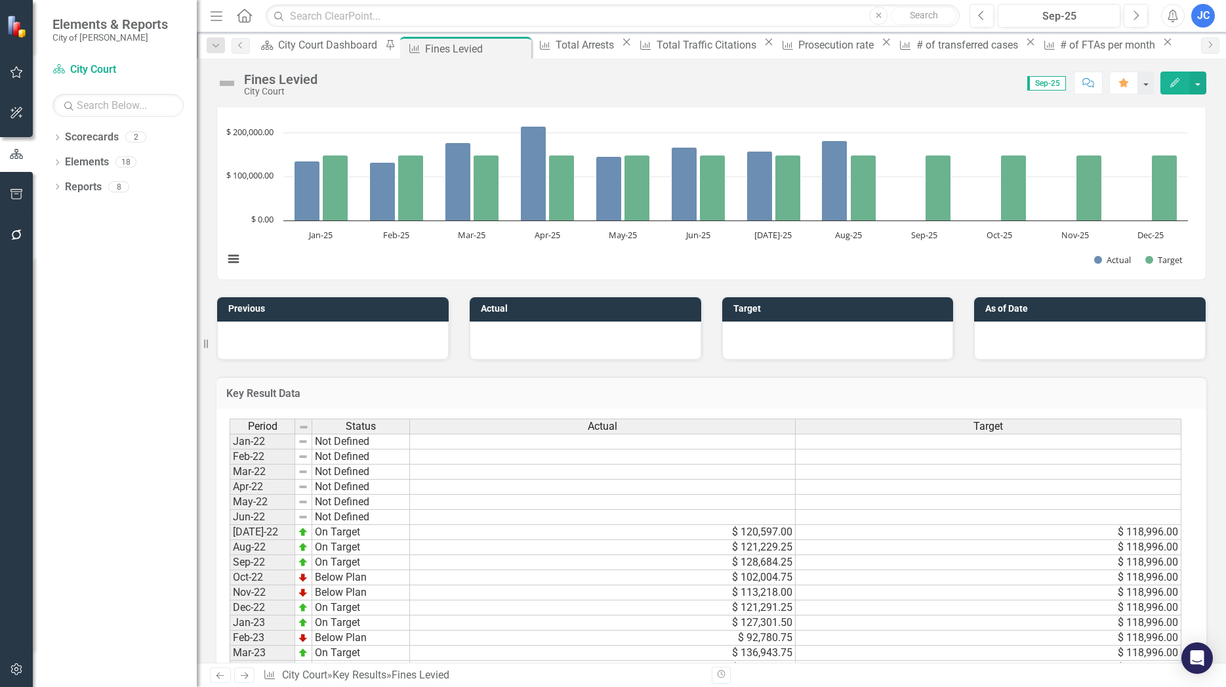
scroll to position [1045, 0]
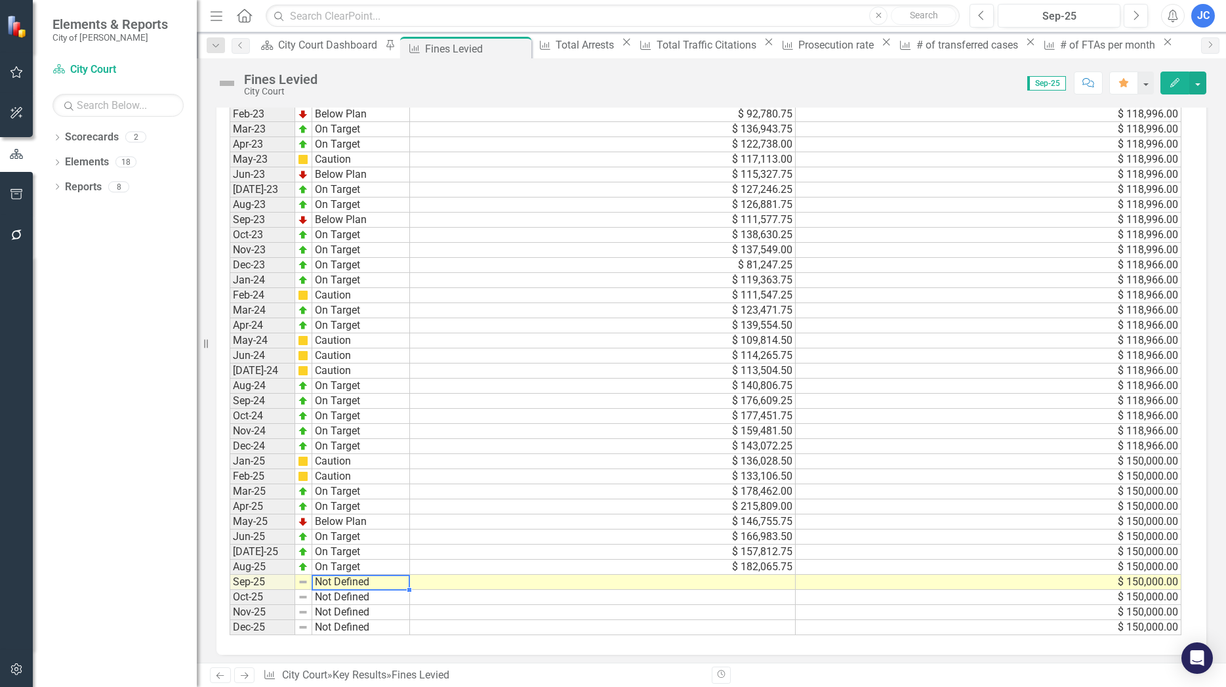
click at [334, 580] on td "Not Defined" at bounding box center [361, 581] width 98 height 15
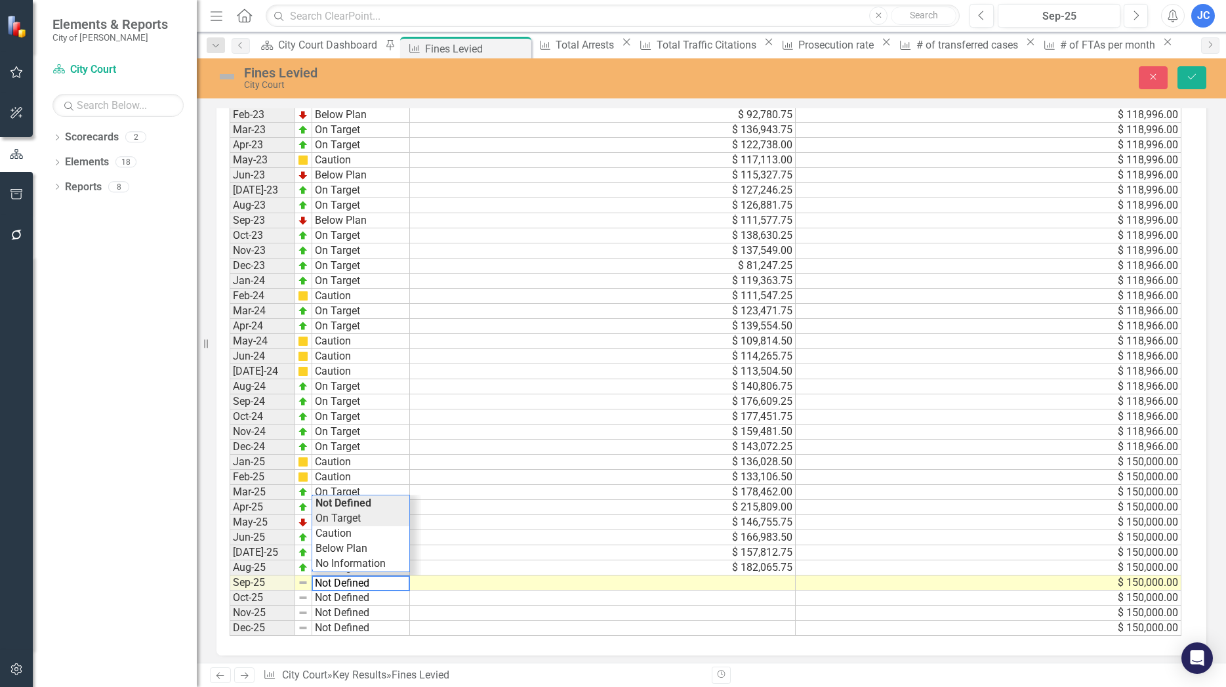
type textarea "On Target"
click at [350, 517] on div "Period Status Actual Target Jan-22 Not Defined Feb-22 Not Defined Mar-22 Not De…" at bounding box center [706, 266] width 952 height 740
click at [735, 578] on td at bounding box center [603, 582] width 386 height 15
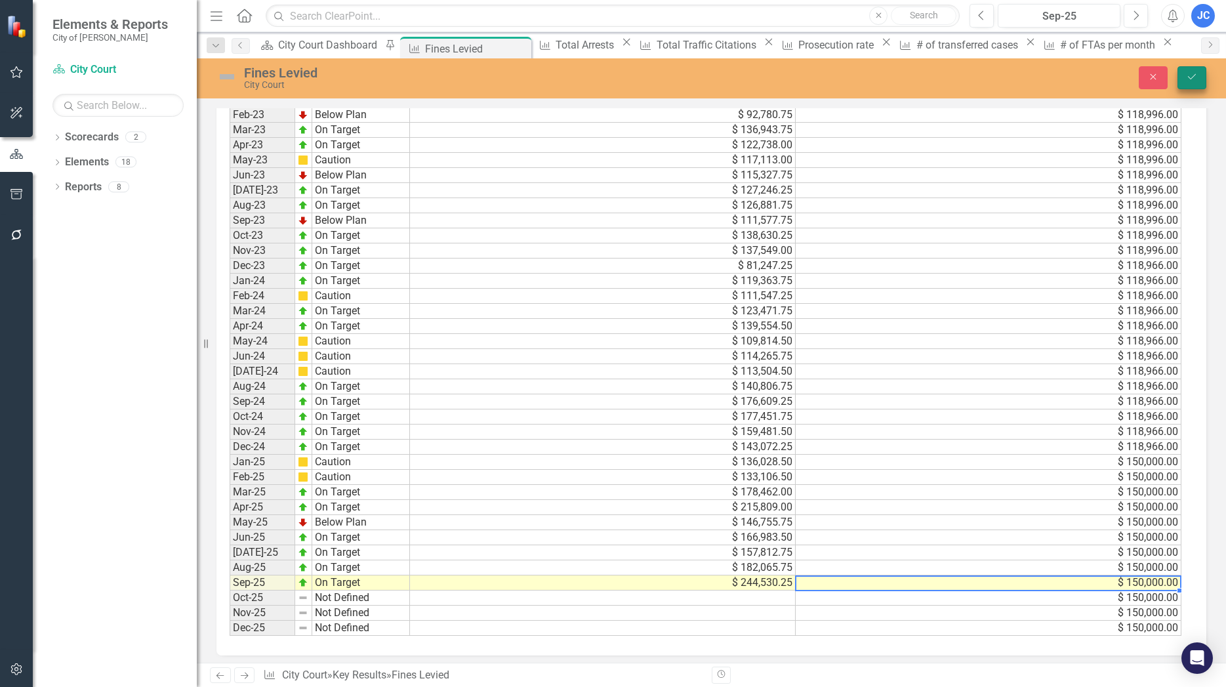
type textarea "150000"
click at [1194, 79] on icon "Save" at bounding box center [1192, 76] width 12 height 9
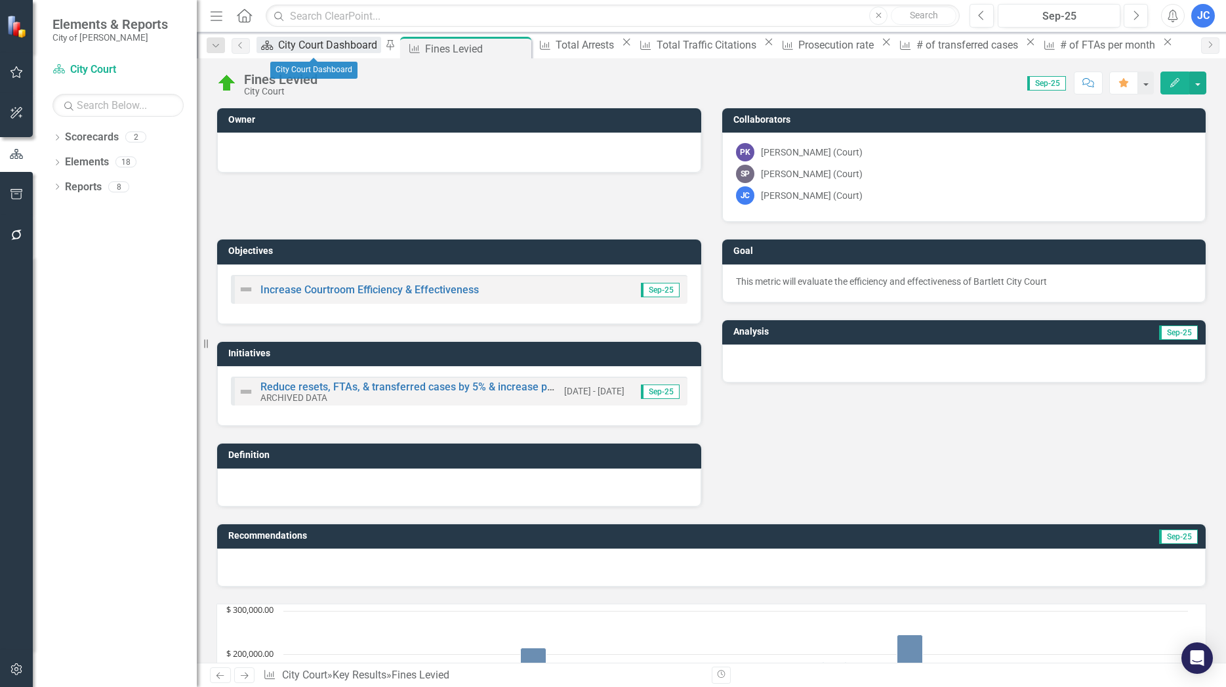
click at [304, 50] on div "City Court Dashboard" at bounding box center [329, 45] width 103 height 16
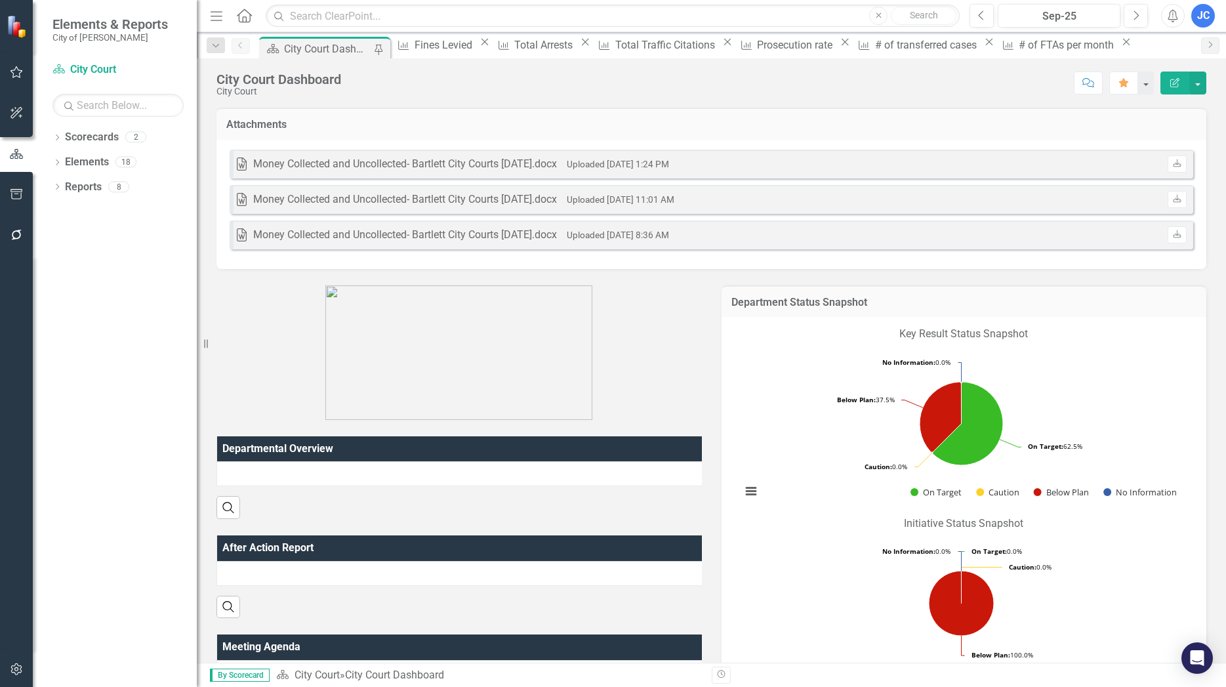
click at [321, 50] on div "City Court Dashboard" at bounding box center [327, 49] width 87 height 16
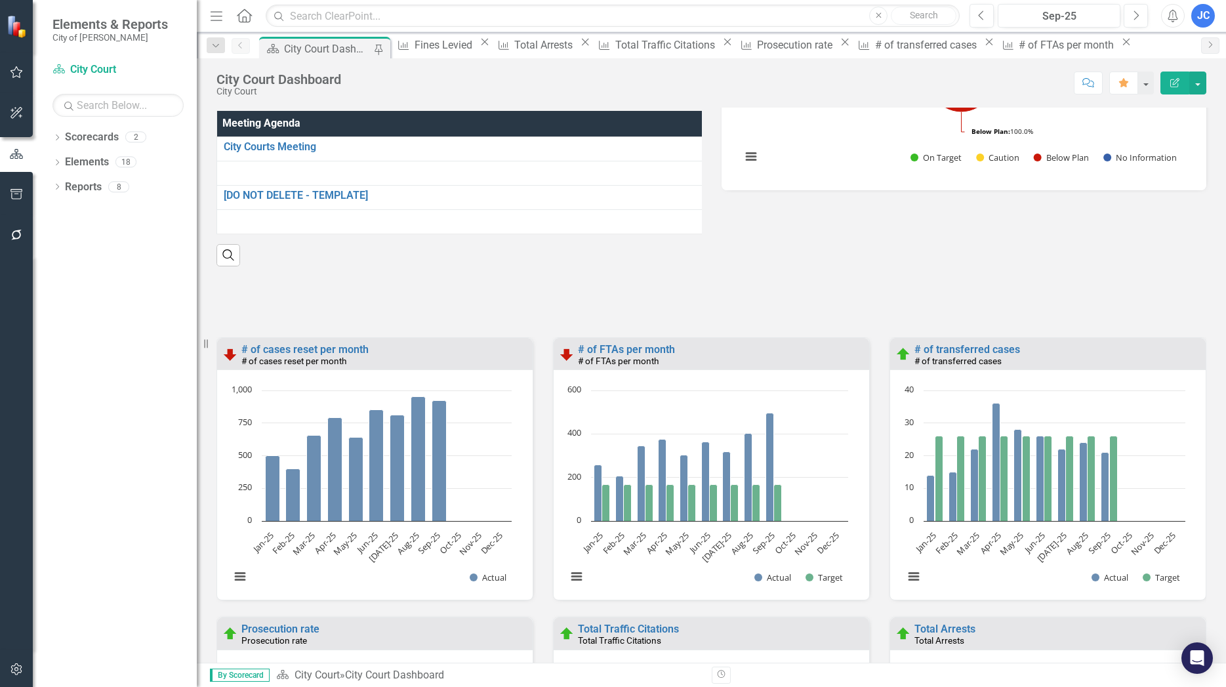
scroll to position [972, 0]
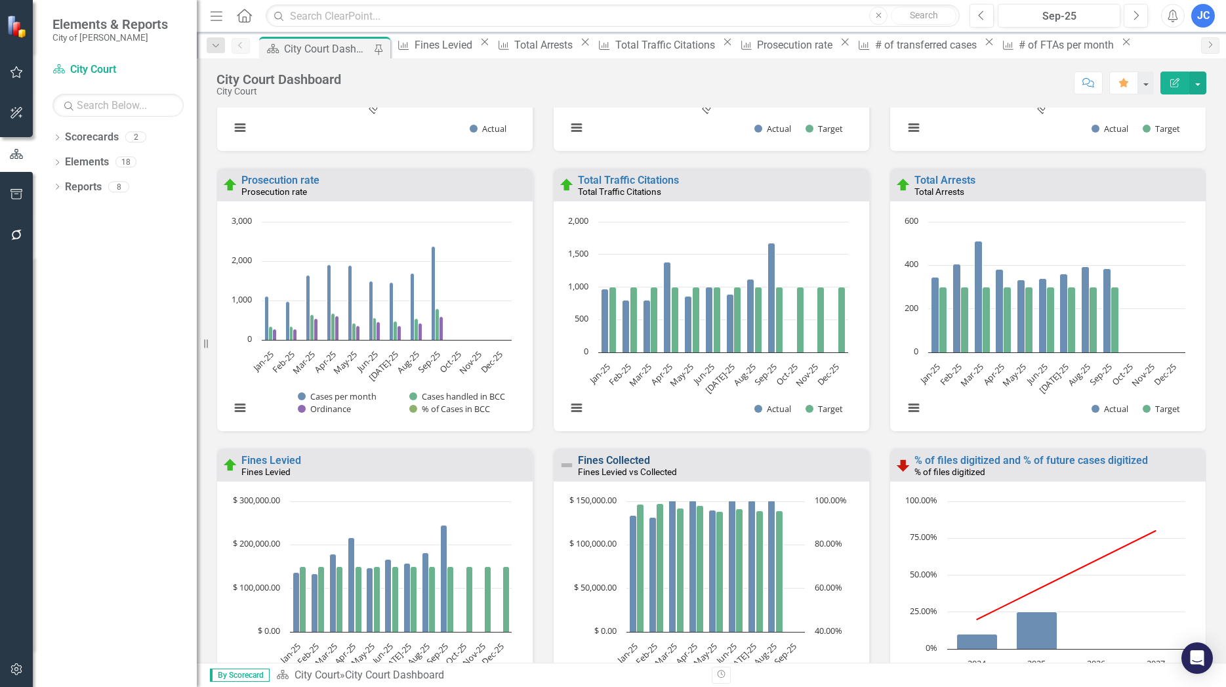
click at [601, 466] on link "Fines Collected" at bounding box center [614, 460] width 72 height 12
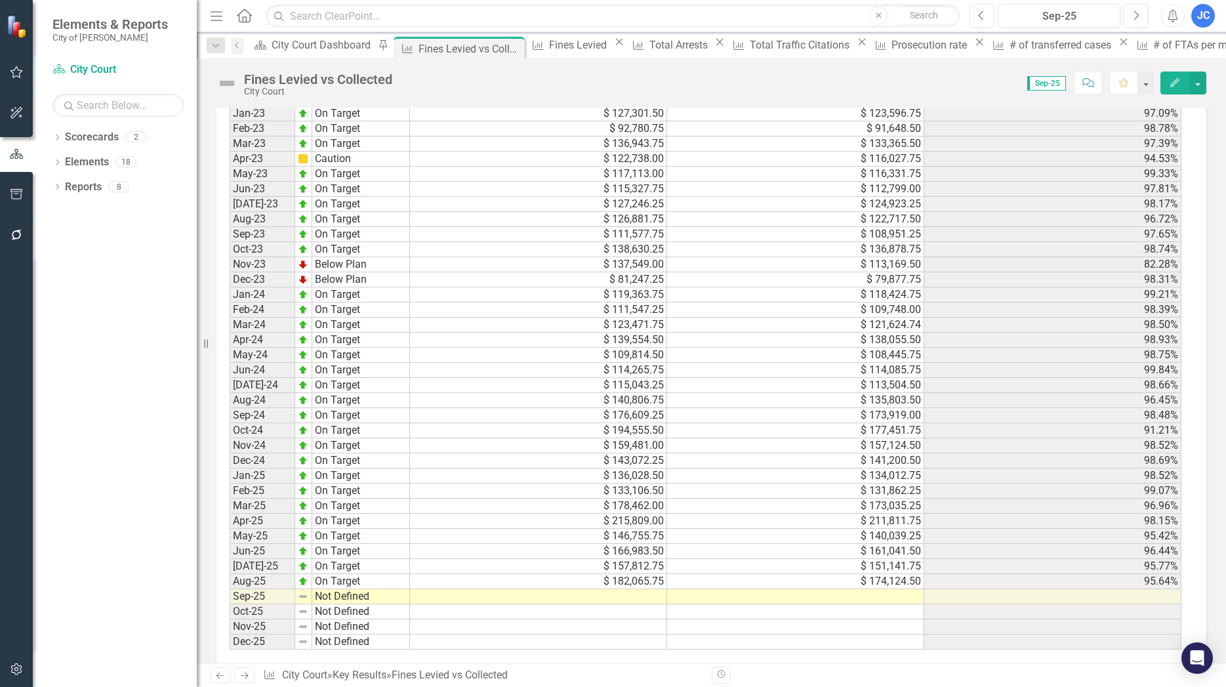
scroll to position [1050, 0]
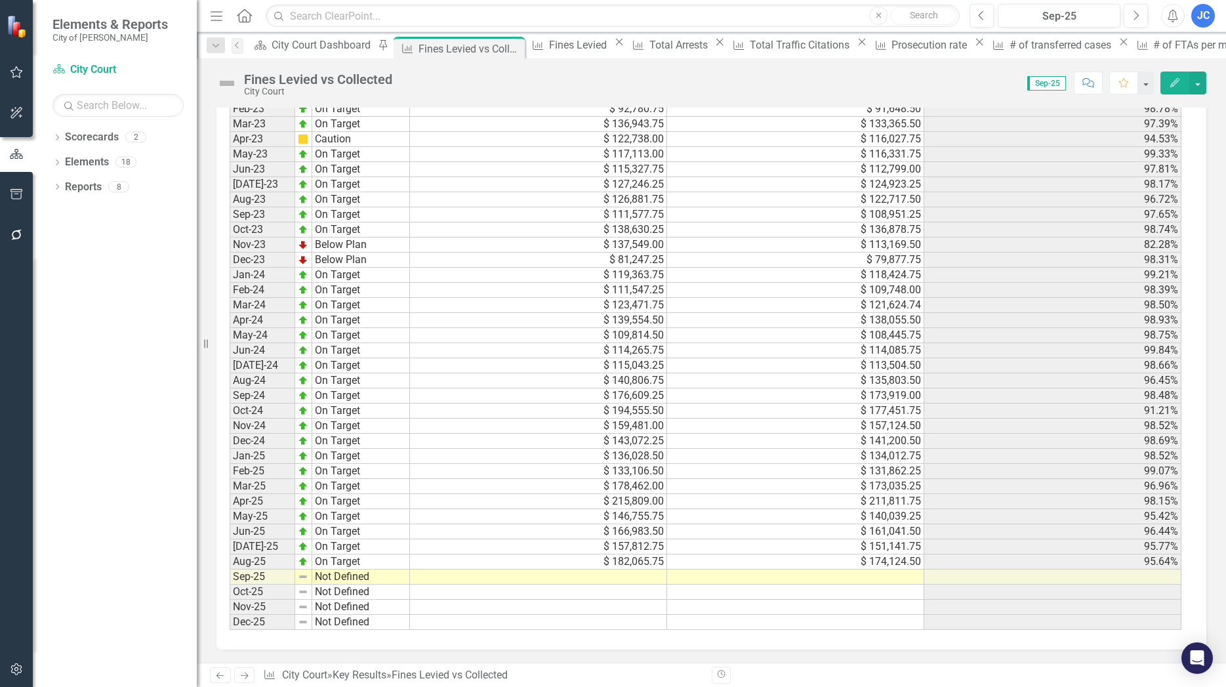
click at [626, 579] on td at bounding box center [538, 576] width 257 height 15
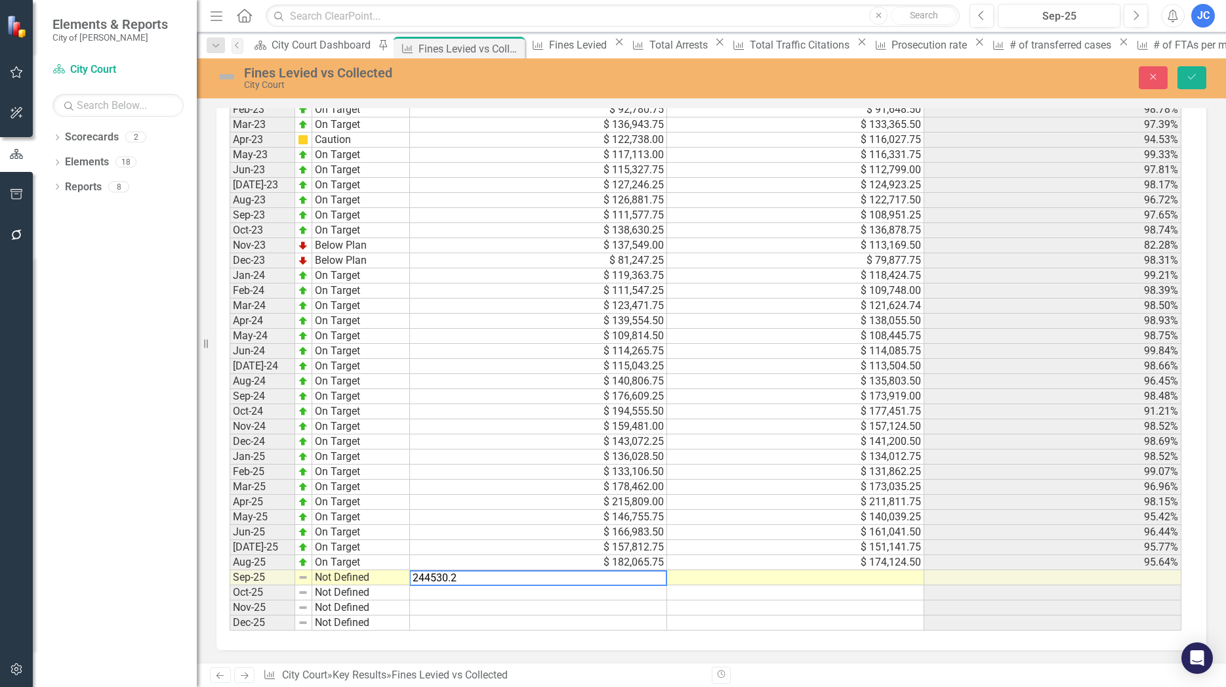
type textarea "244530.25"
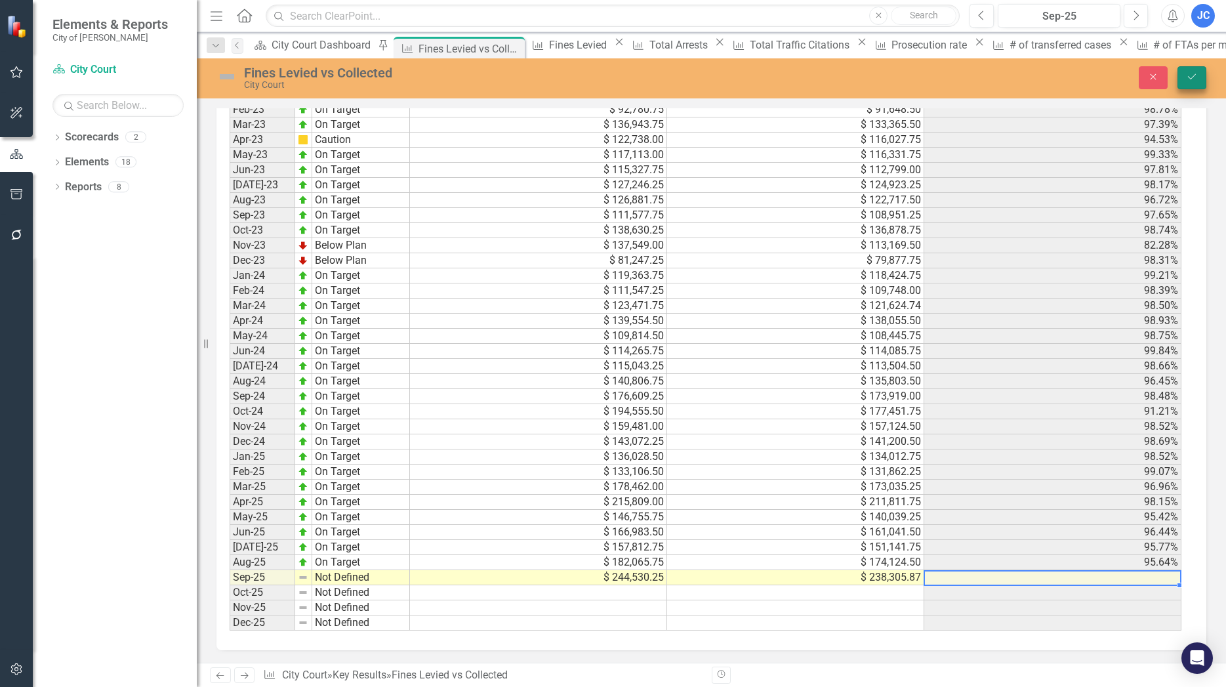
type textarea "238305.87"
click at [1191, 83] on button "Save" at bounding box center [1191, 77] width 29 height 23
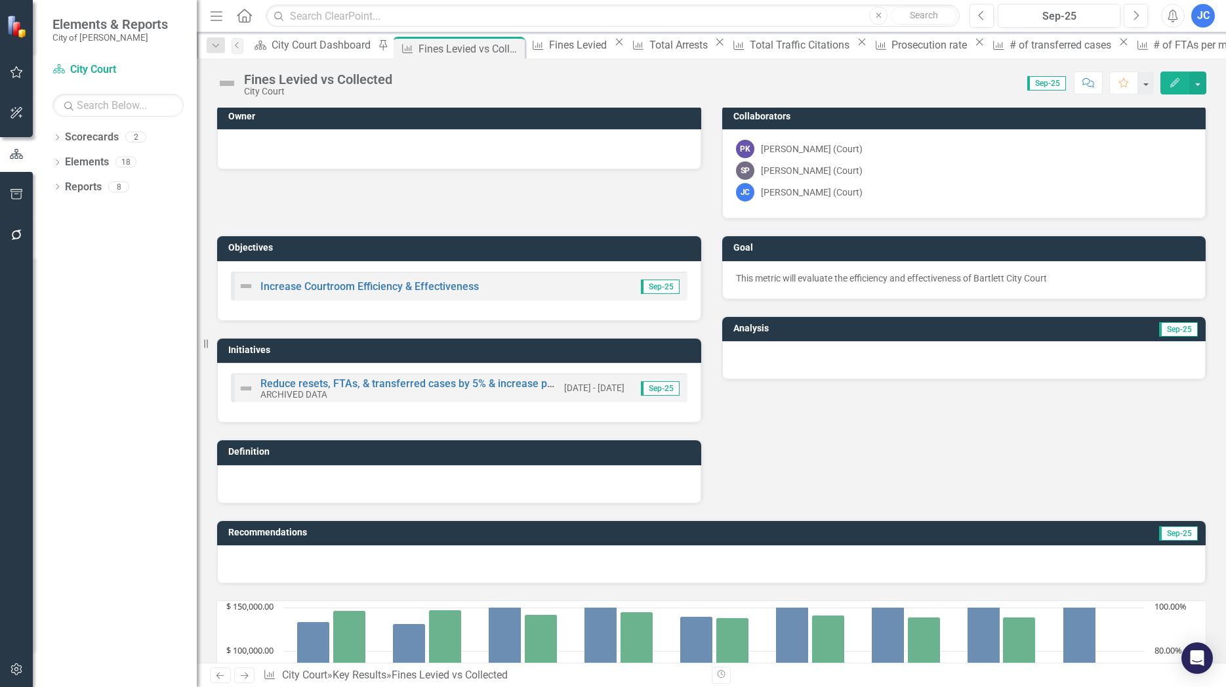
scroll to position [0, 0]
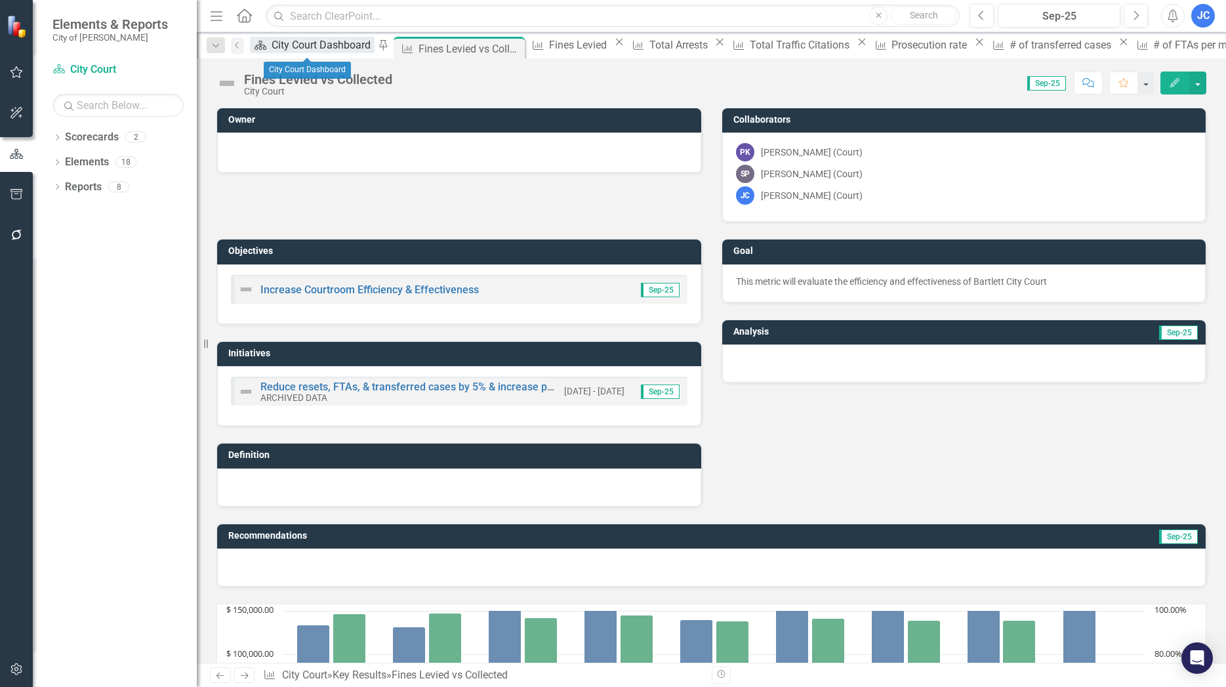
click at [313, 47] on div "City Court Dashboard" at bounding box center [322, 45] width 103 height 16
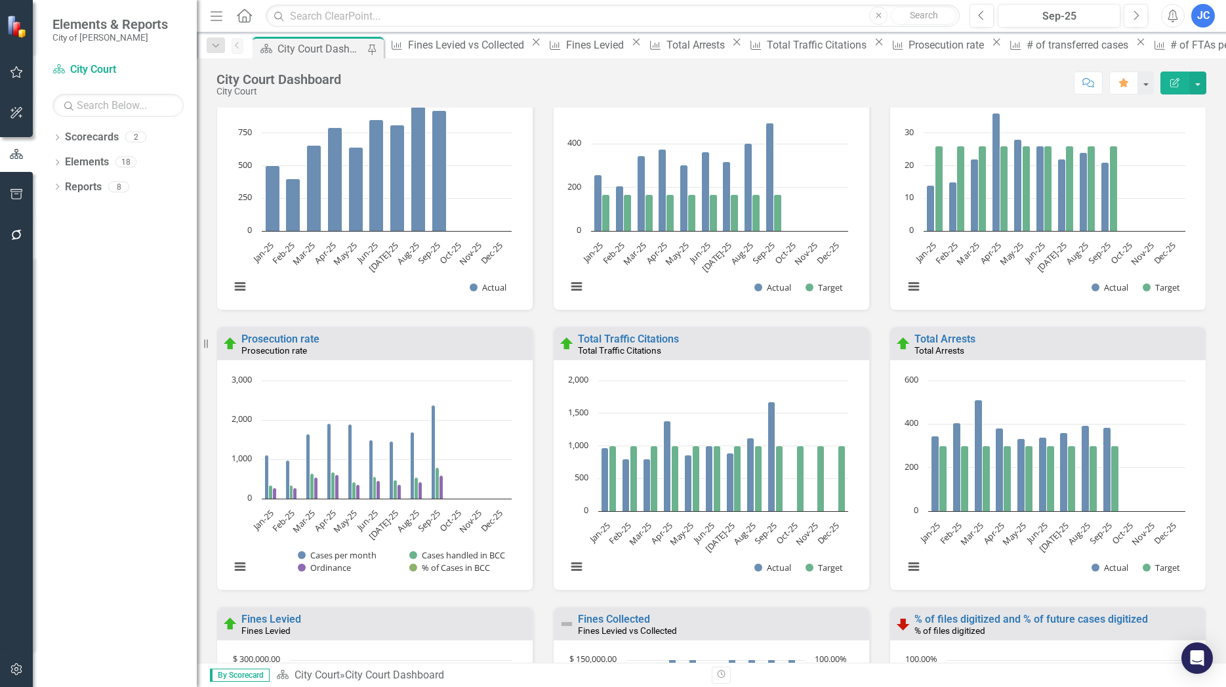
scroll to position [748, 0]
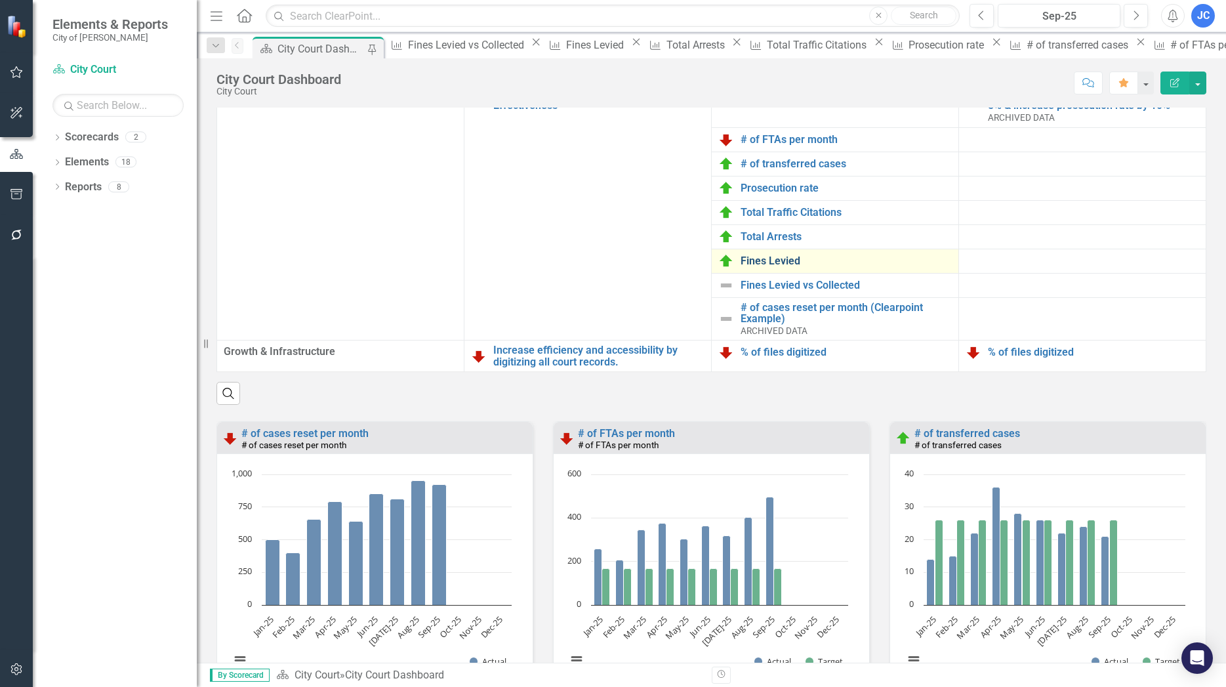
click at [774, 267] on link "Fines Levied" at bounding box center [845, 261] width 211 height 12
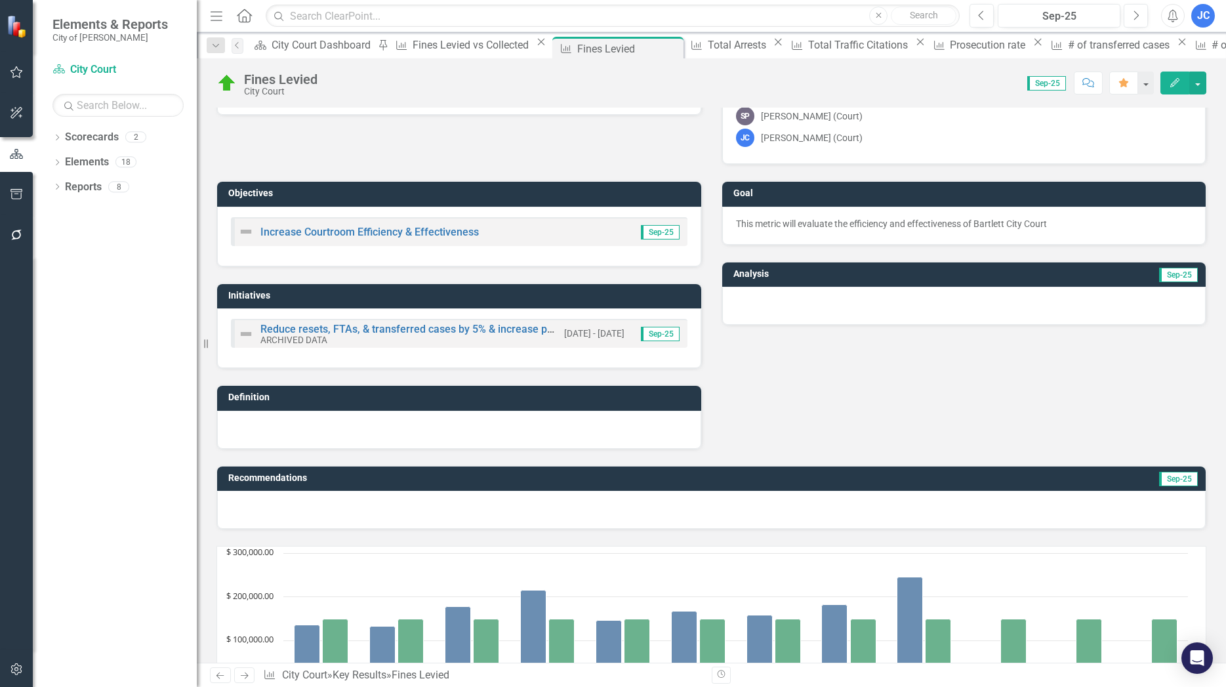
scroll to position [3, 0]
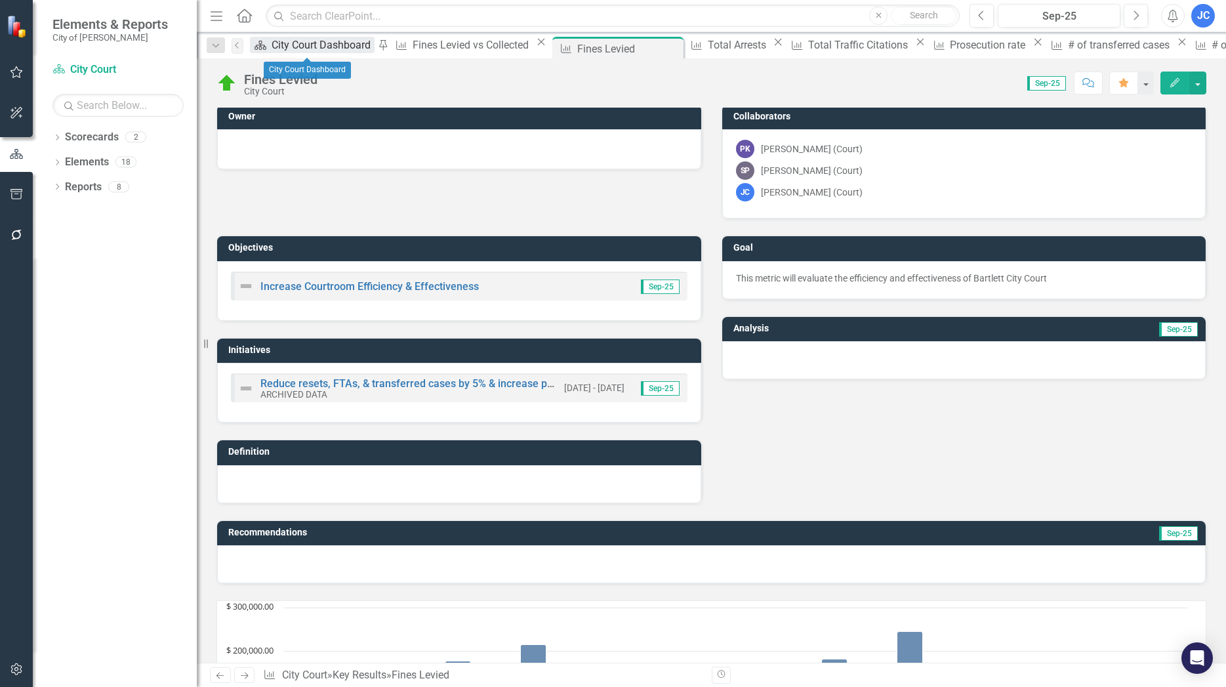
click at [308, 45] on div "City Court Dashboard" at bounding box center [322, 45] width 103 height 16
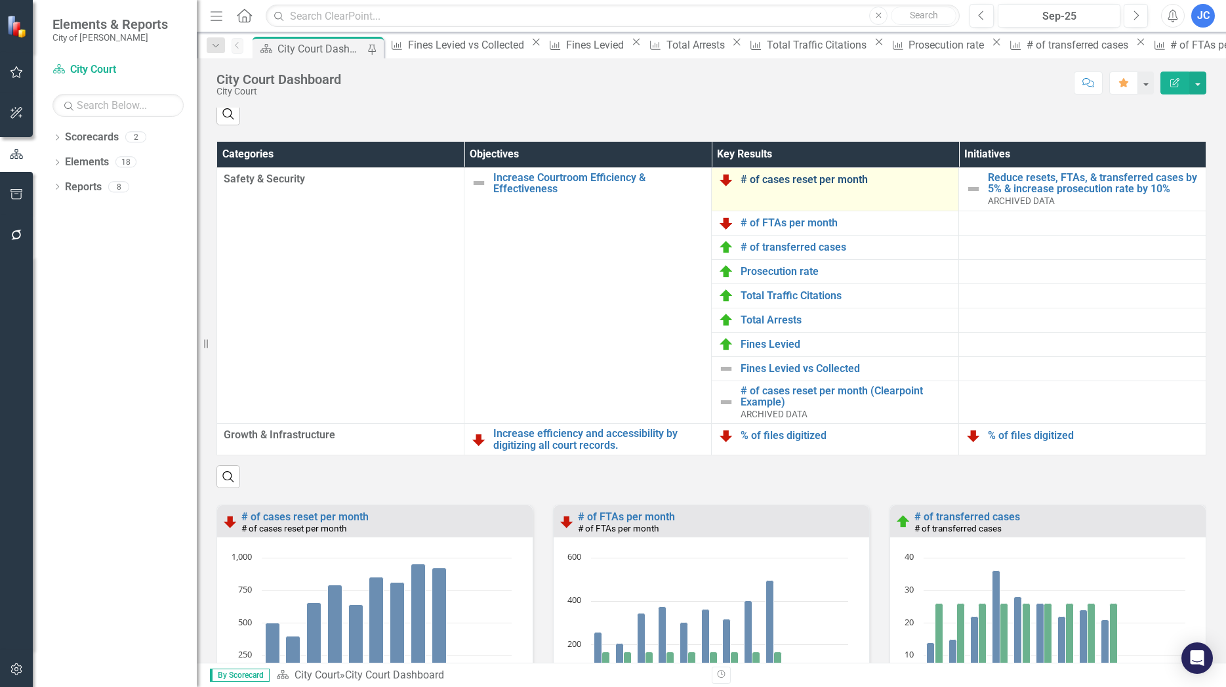
scroll to position [673, 0]
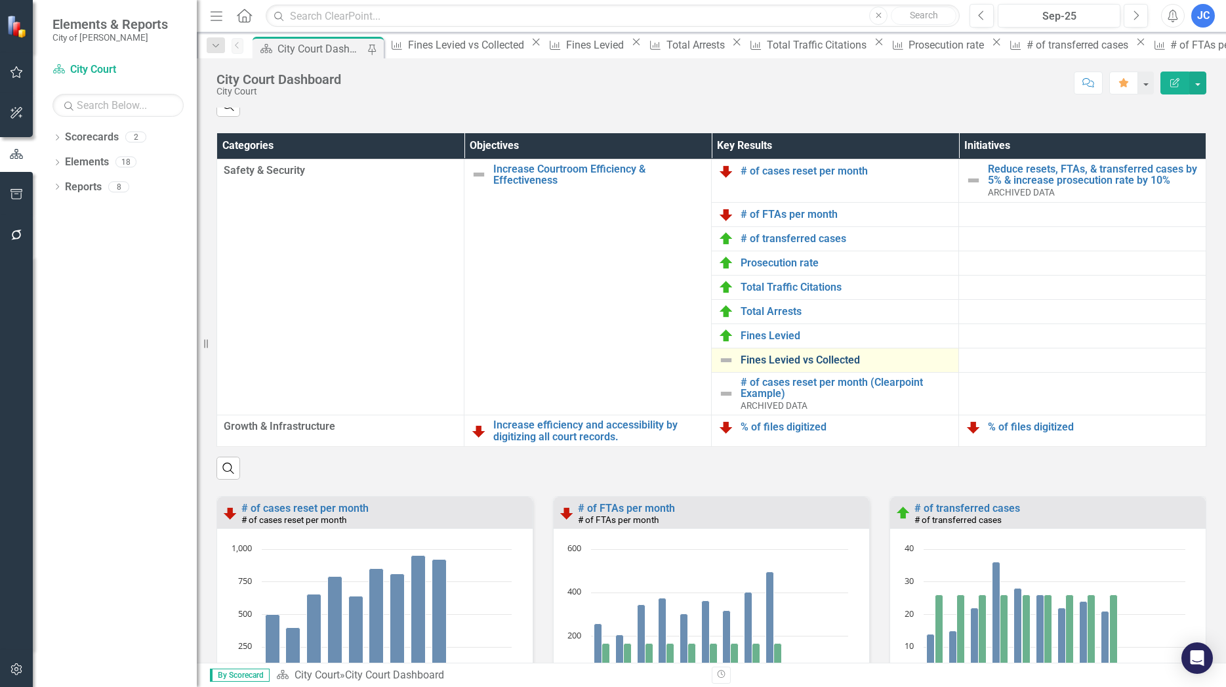
click at [810, 366] on link "Fines Levied vs Collected" at bounding box center [845, 360] width 211 height 12
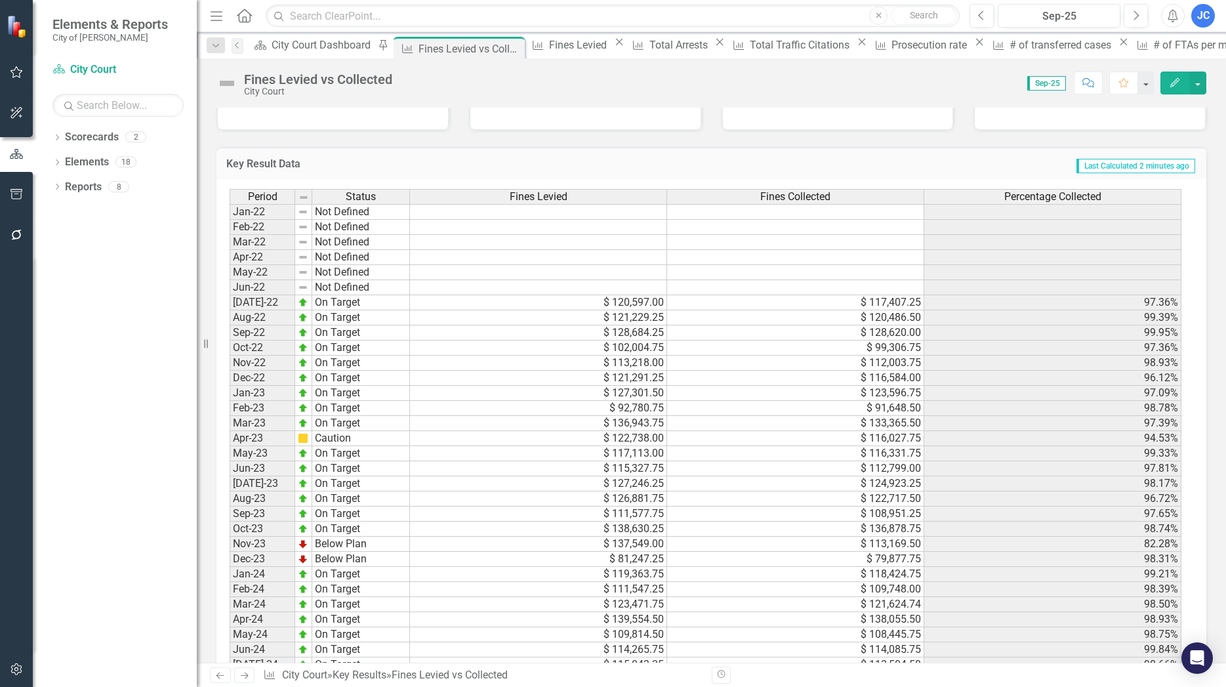
scroll to position [1050, 0]
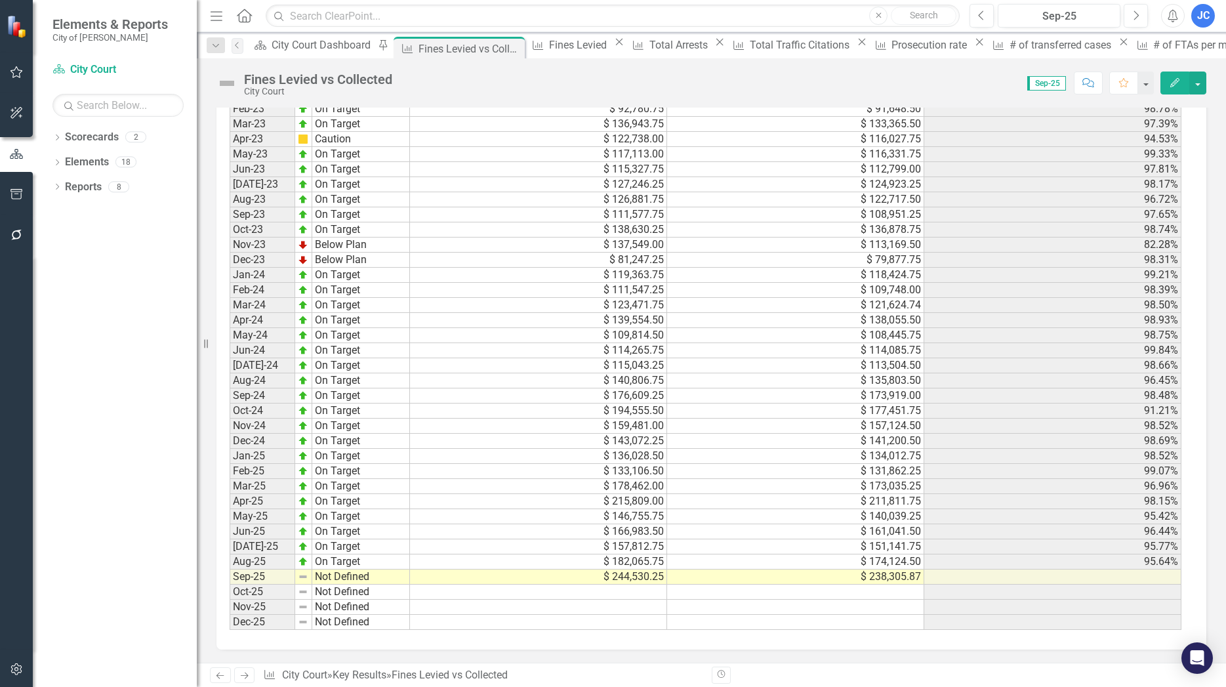
click at [230, 584] on div "Period Status Fines Levied Fines Collected Percentage Collected Jan-22 Not Defi…" at bounding box center [230, 260] width 0 height 740
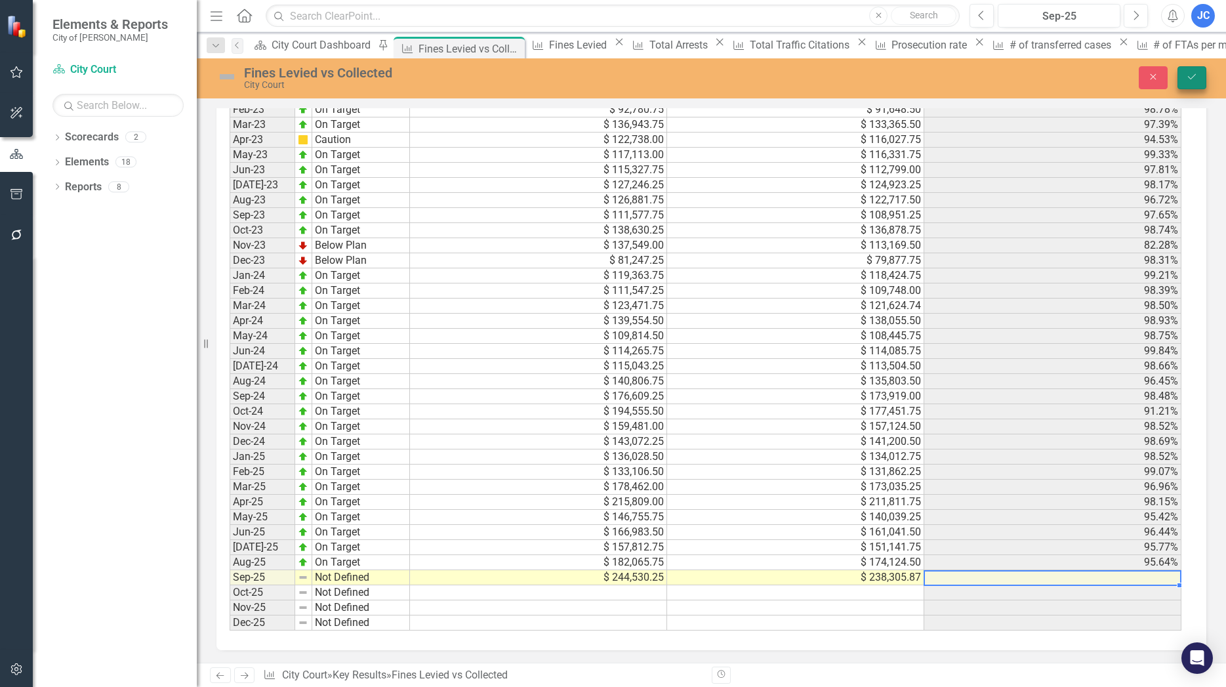
type textarea "238305.87"
click at [1193, 78] on icon "Save" at bounding box center [1192, 76] width 12 height 9
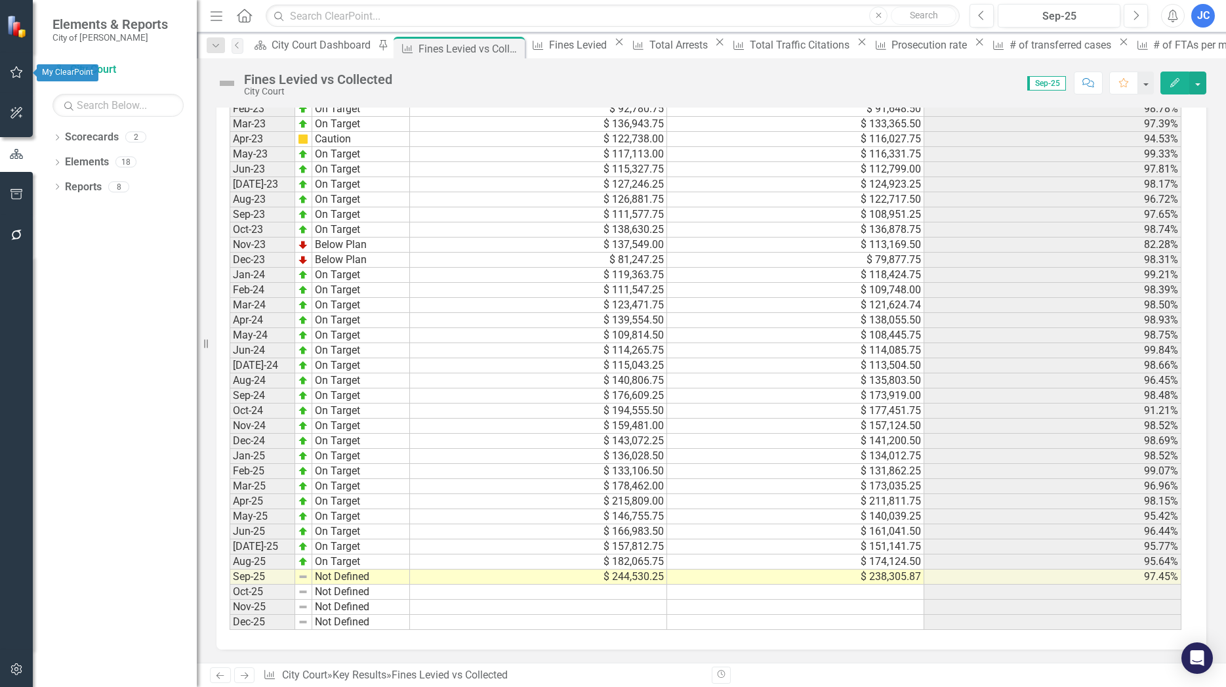
click at [13, 73] on icon "button" at bounding box center [17, 72] width 14 height 10
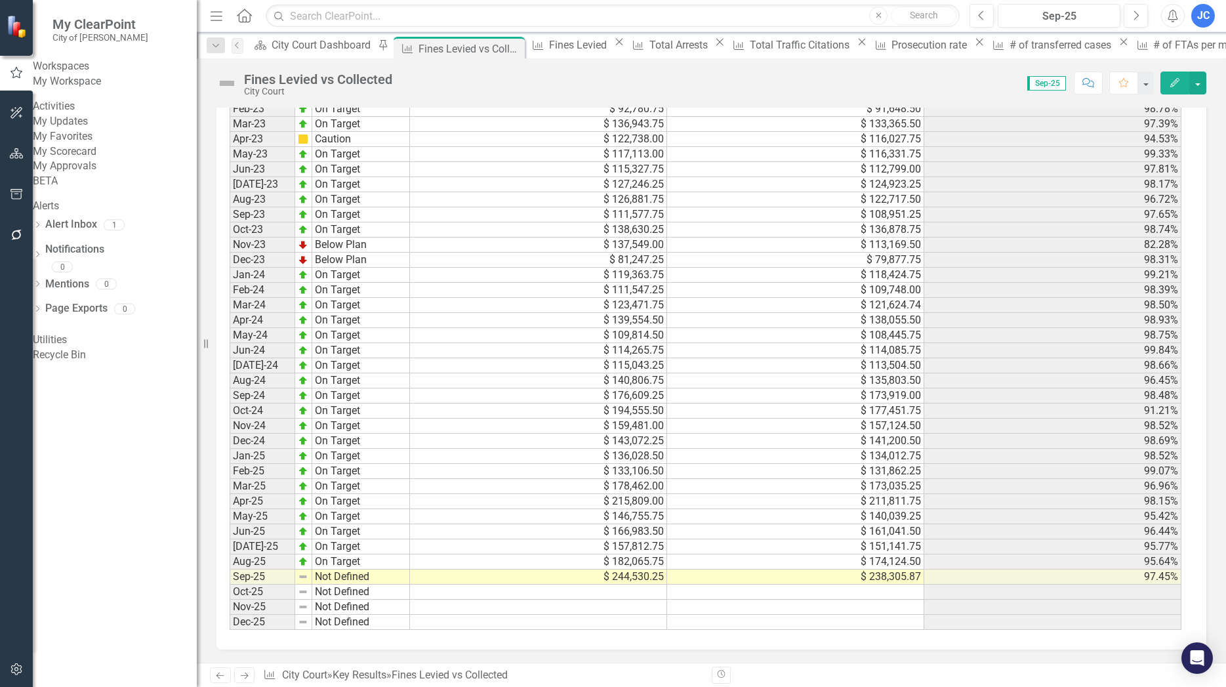
click at [100, 129] on link "My Updates" at bounding box center [115, 121] width 164 height 15
